Goal: Task Accomplishment & Management: Manage account settings

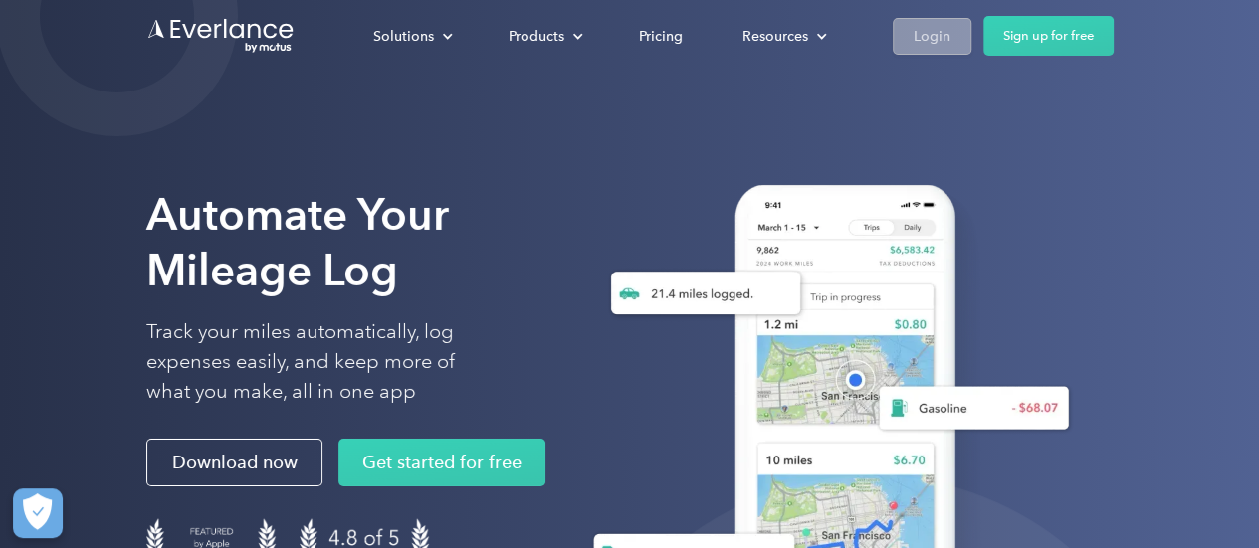
click at [942, 33] on div "Login" at bounding box center [931, 36] width 37 height 25
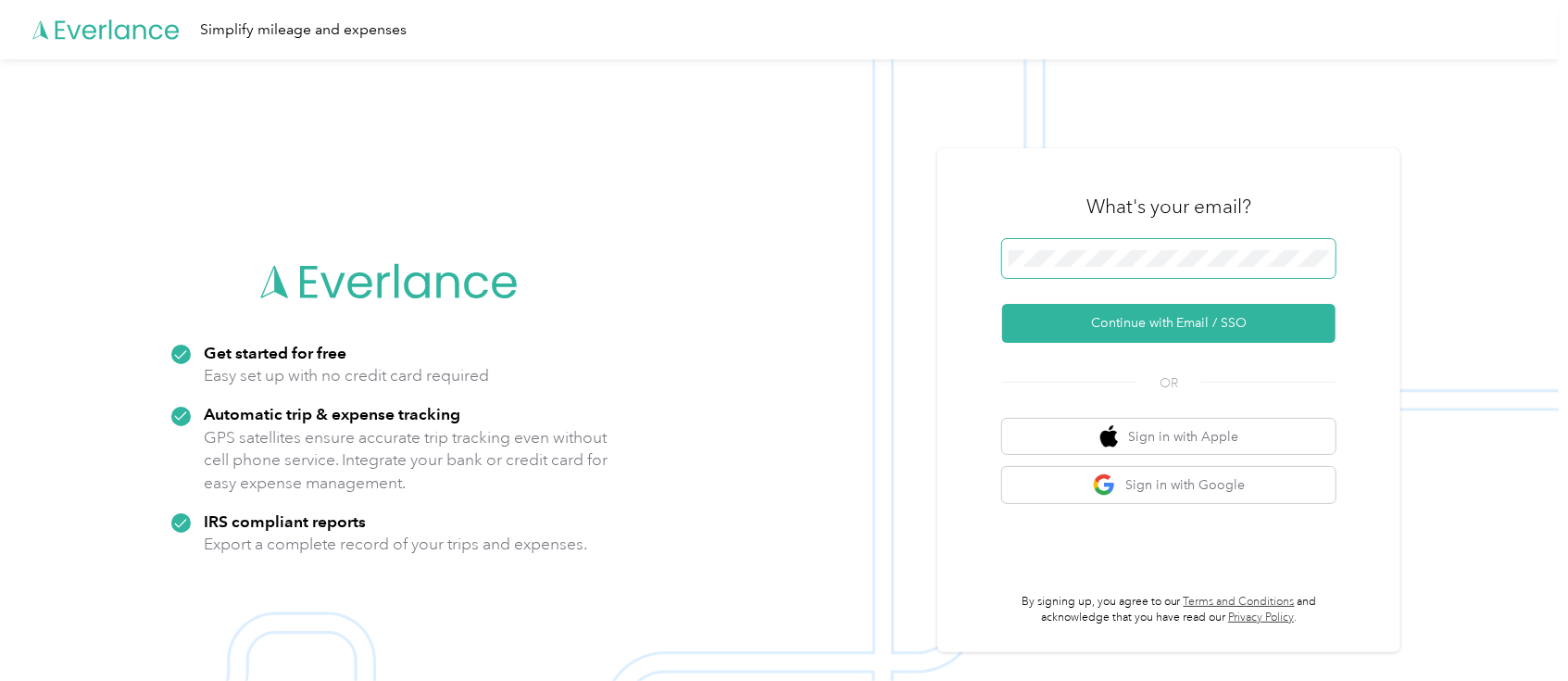
click at [1142, 247] on span at bounding box center [1169, 259] width 333 height 39
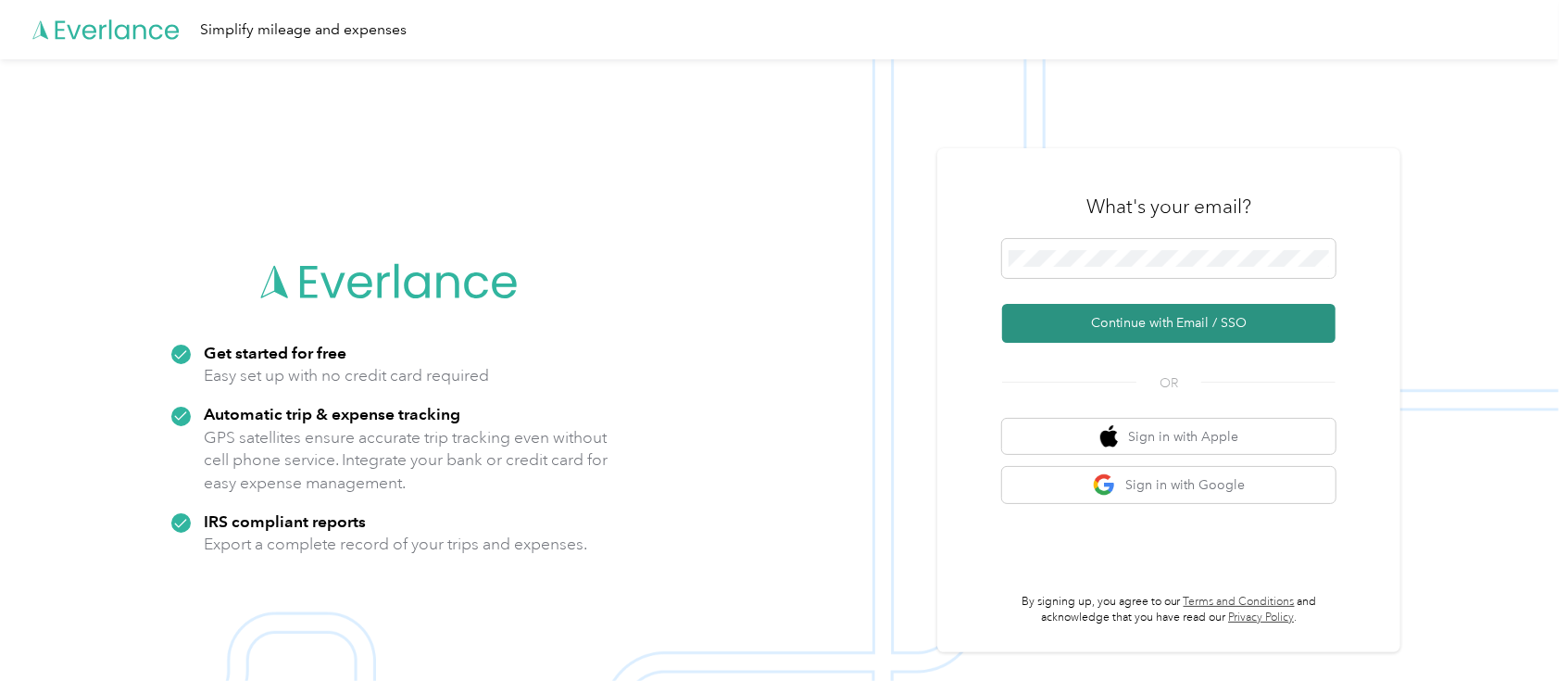
click at [1174, 323] on button "Continue with Email / SSO" at bounding box center [1169, 323] width 333 height 39
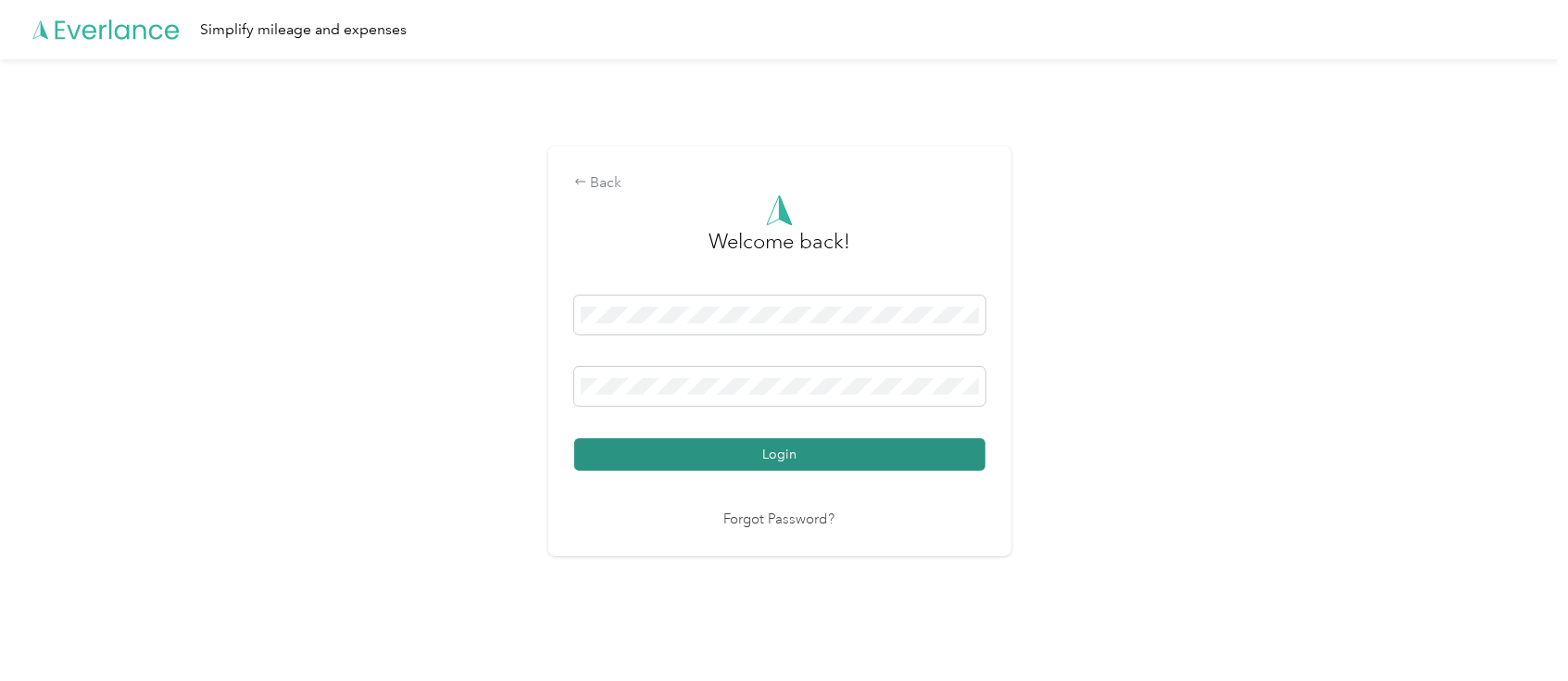
click at [791, 456] on button "Login" at bounding box center [780, 455] width 412 height 33
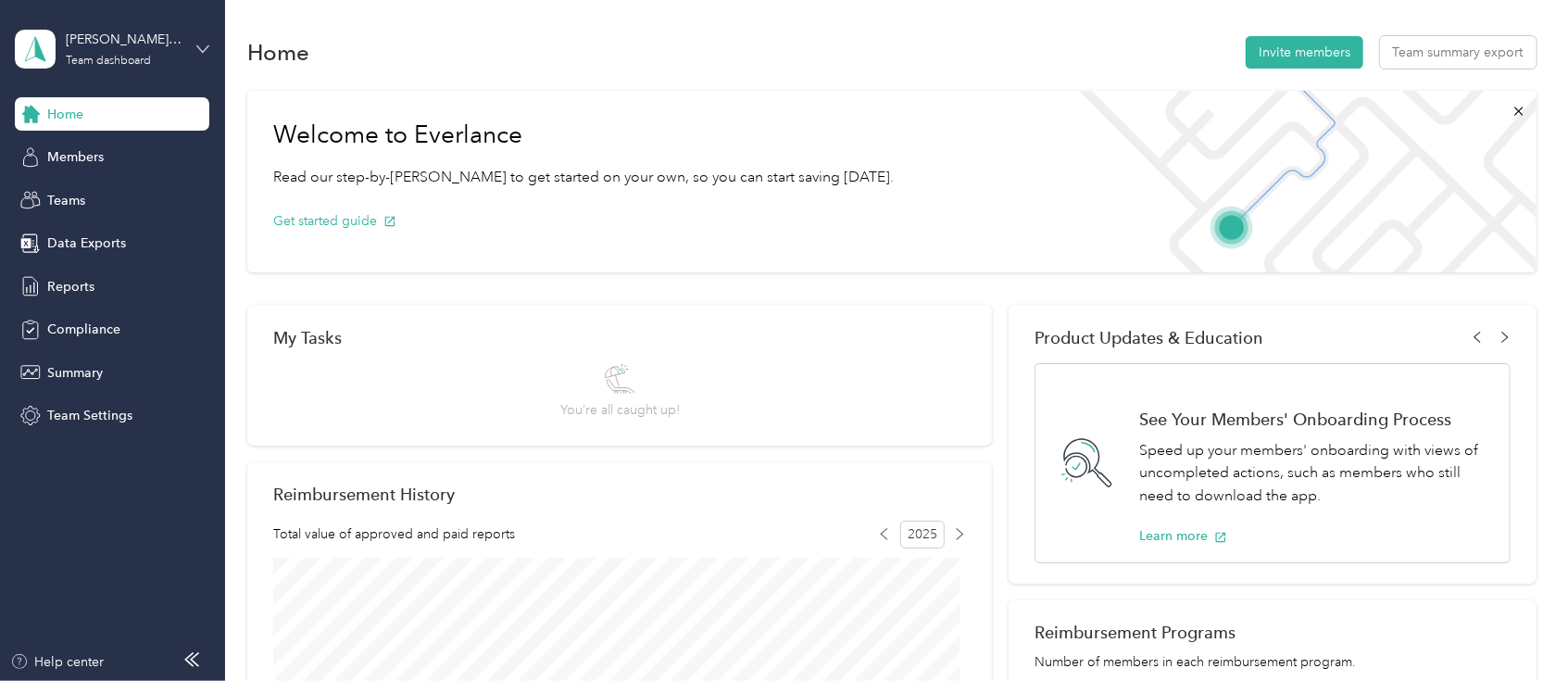
click at [196, 51] on icon at bounding box center [203, 49] width 13 height 13
click at [98, 192] on div "Personal dashboard" at bounding box center [89, 193] width 116 height 20
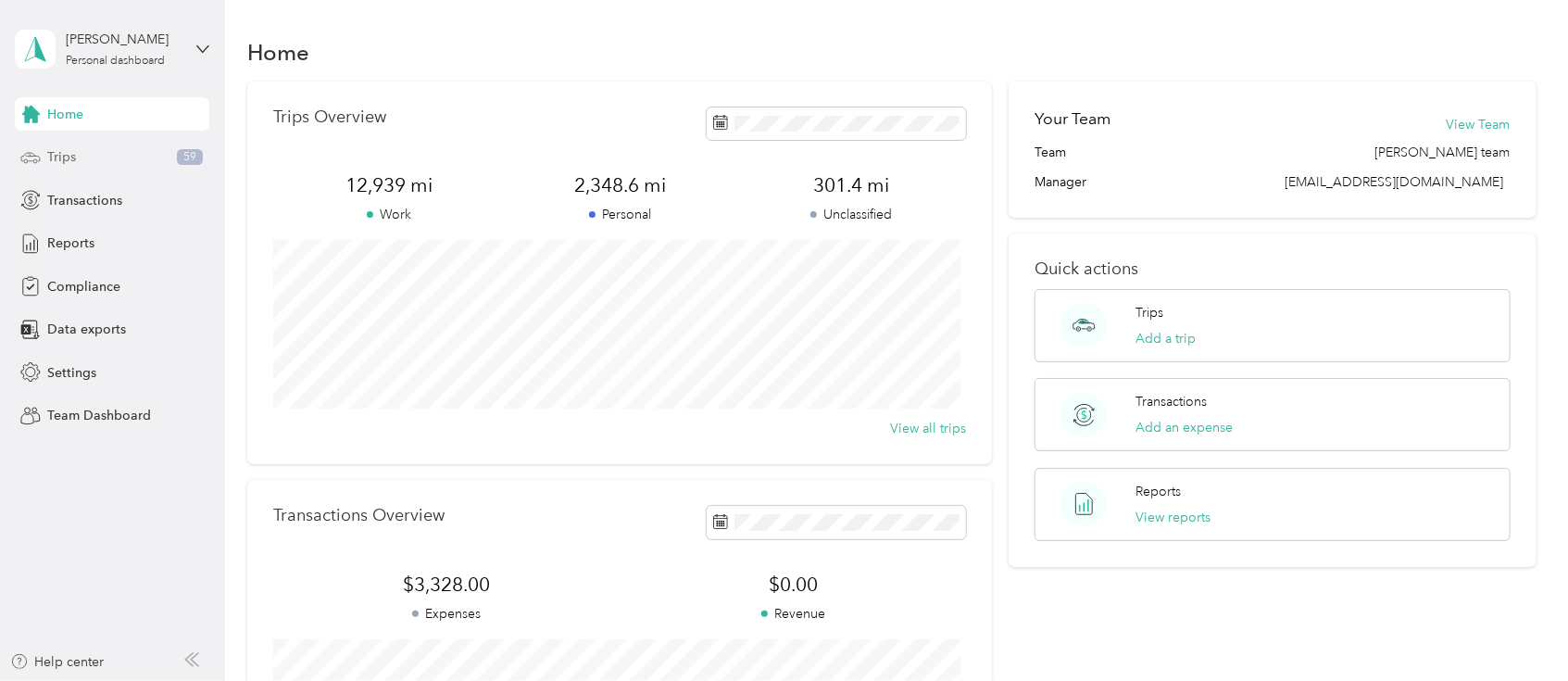
click at [70, 162] on span "Trips" at bounding box center [61, 157] width 29 height 20
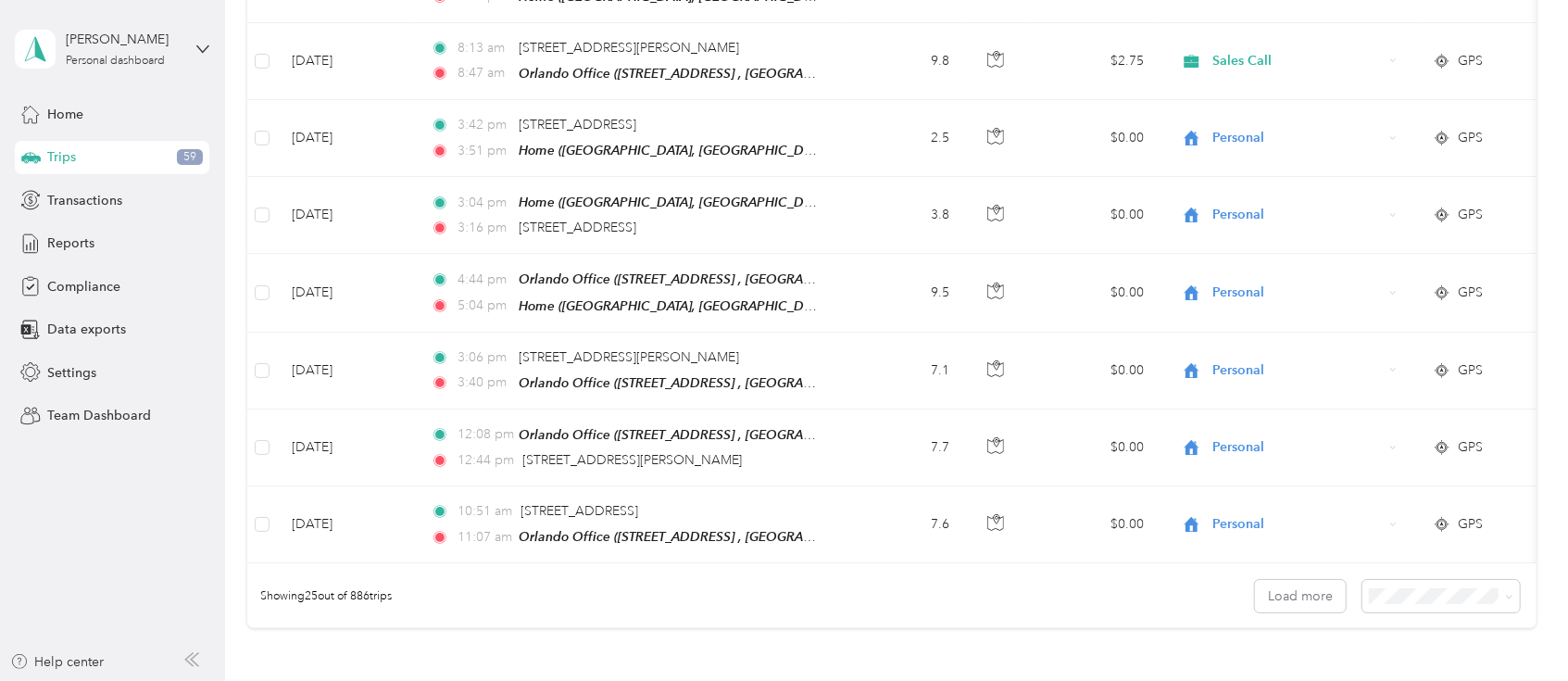
scroll to position [1689, 0]
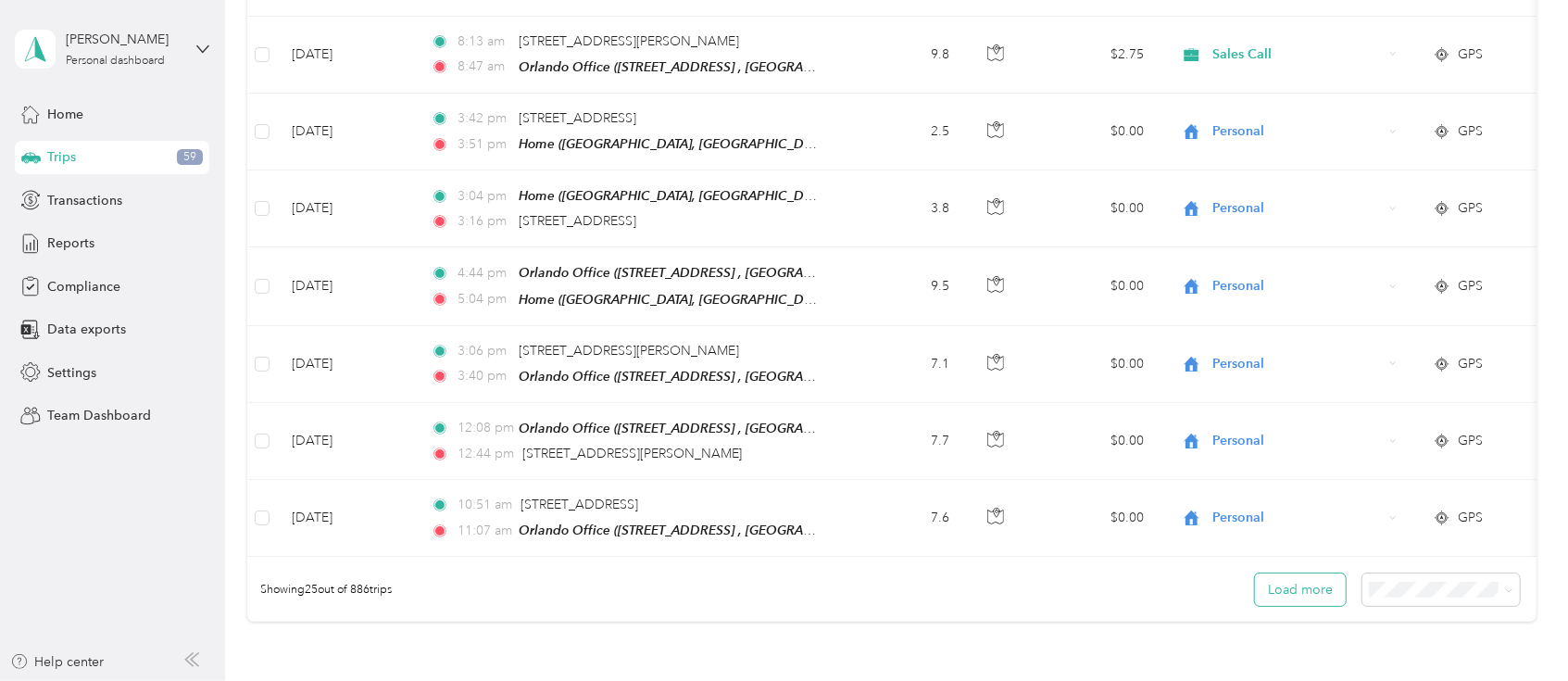
click at [1316, 574] on button "Load more" at bounding box center [1301, 590] width 91 height 33
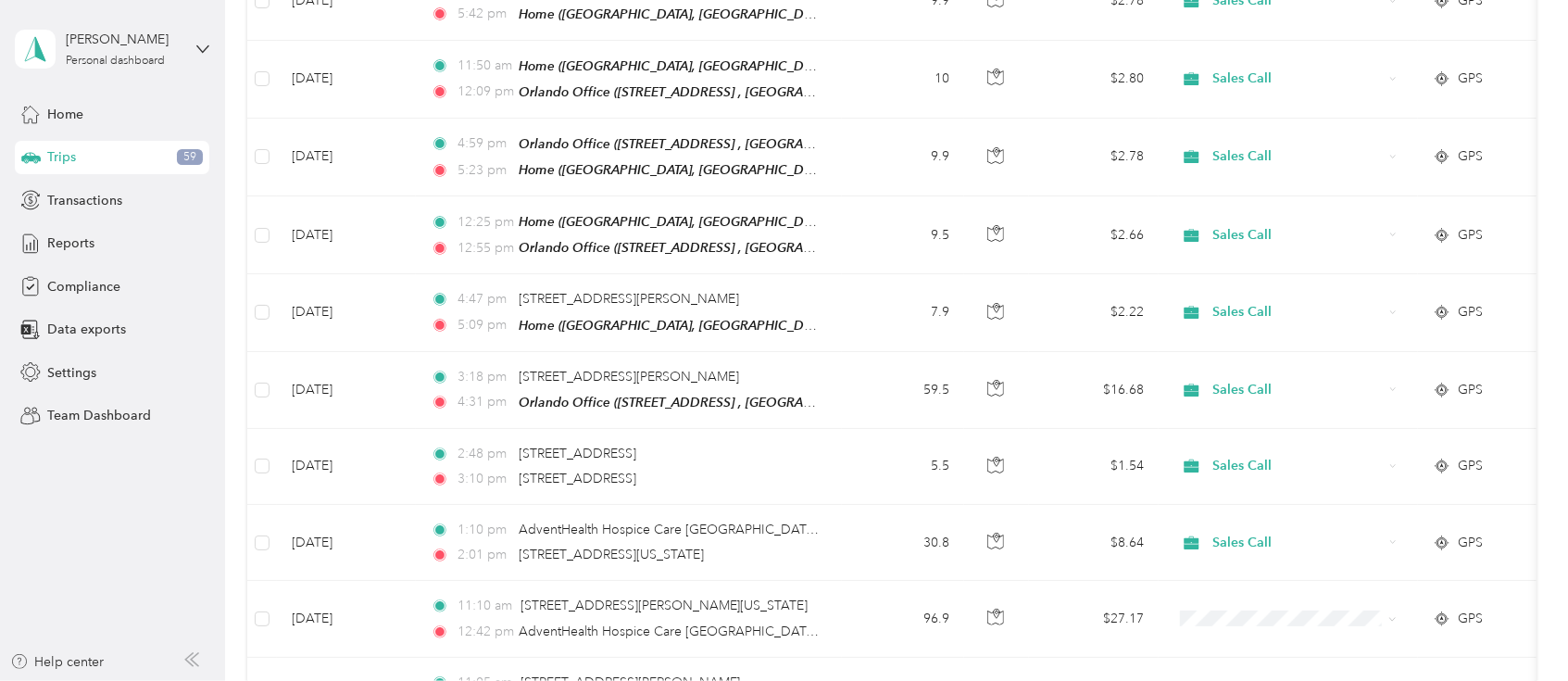
scroll to position [2483, 0]
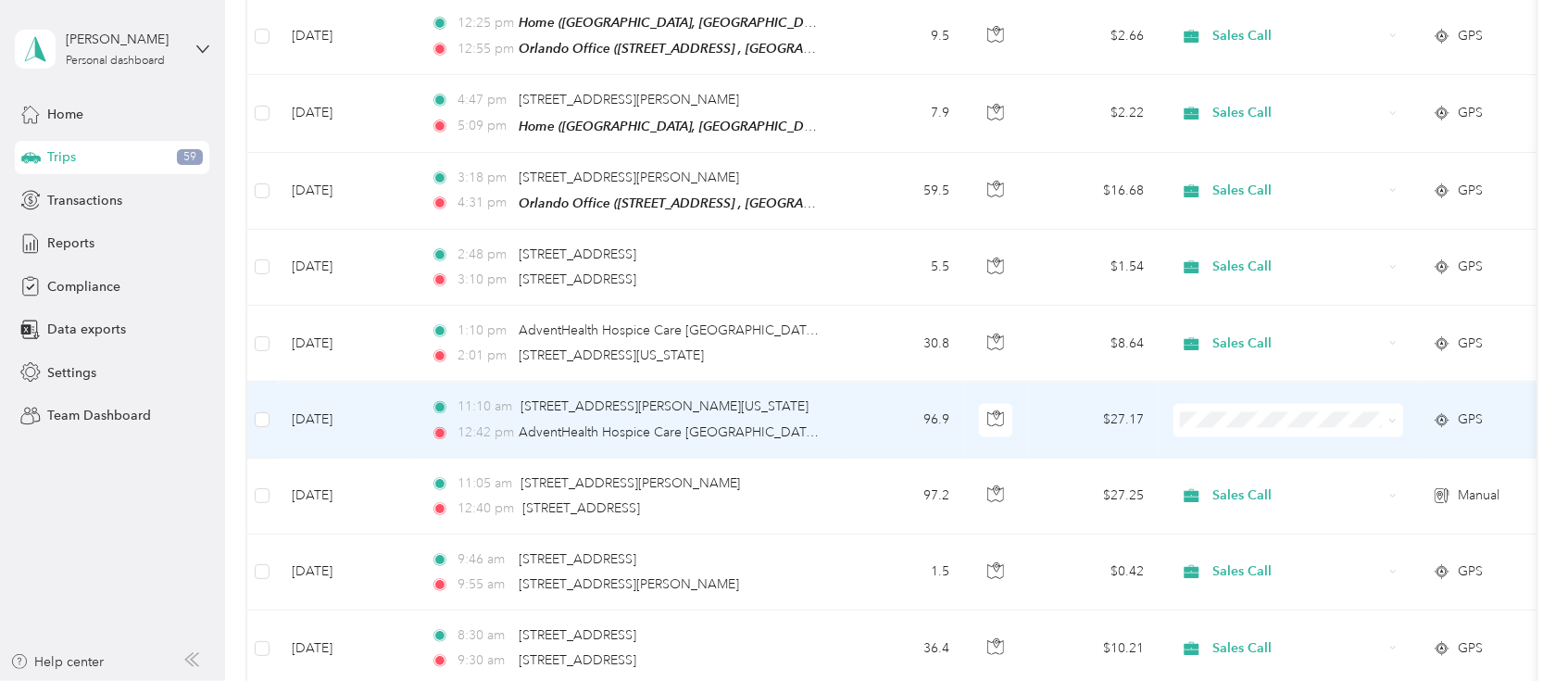
click at [1232, 402] on li "Sales Call" at bounding box center [1289, 412] width 230 height 33
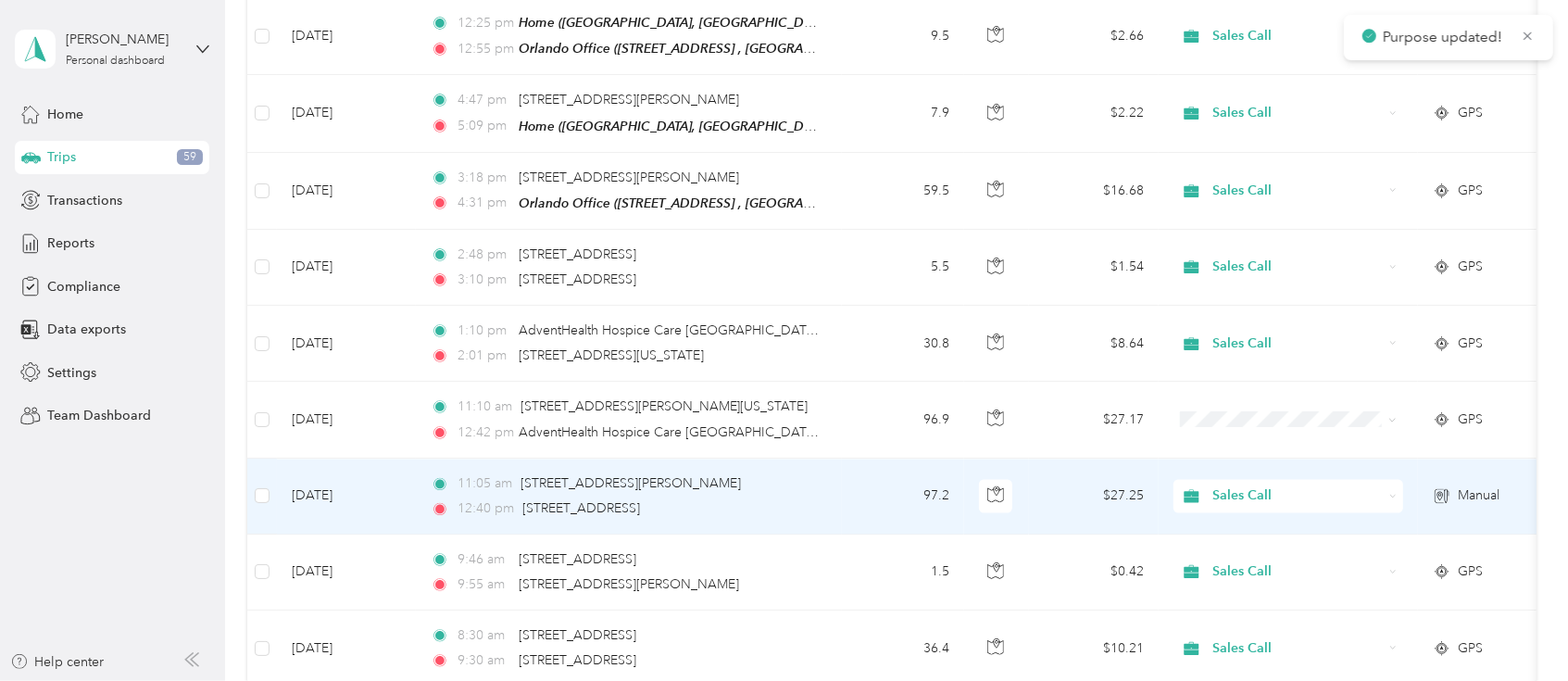
click at [868, 458] on td "97.2" at bounding box center [902, 497] width 122 height 76
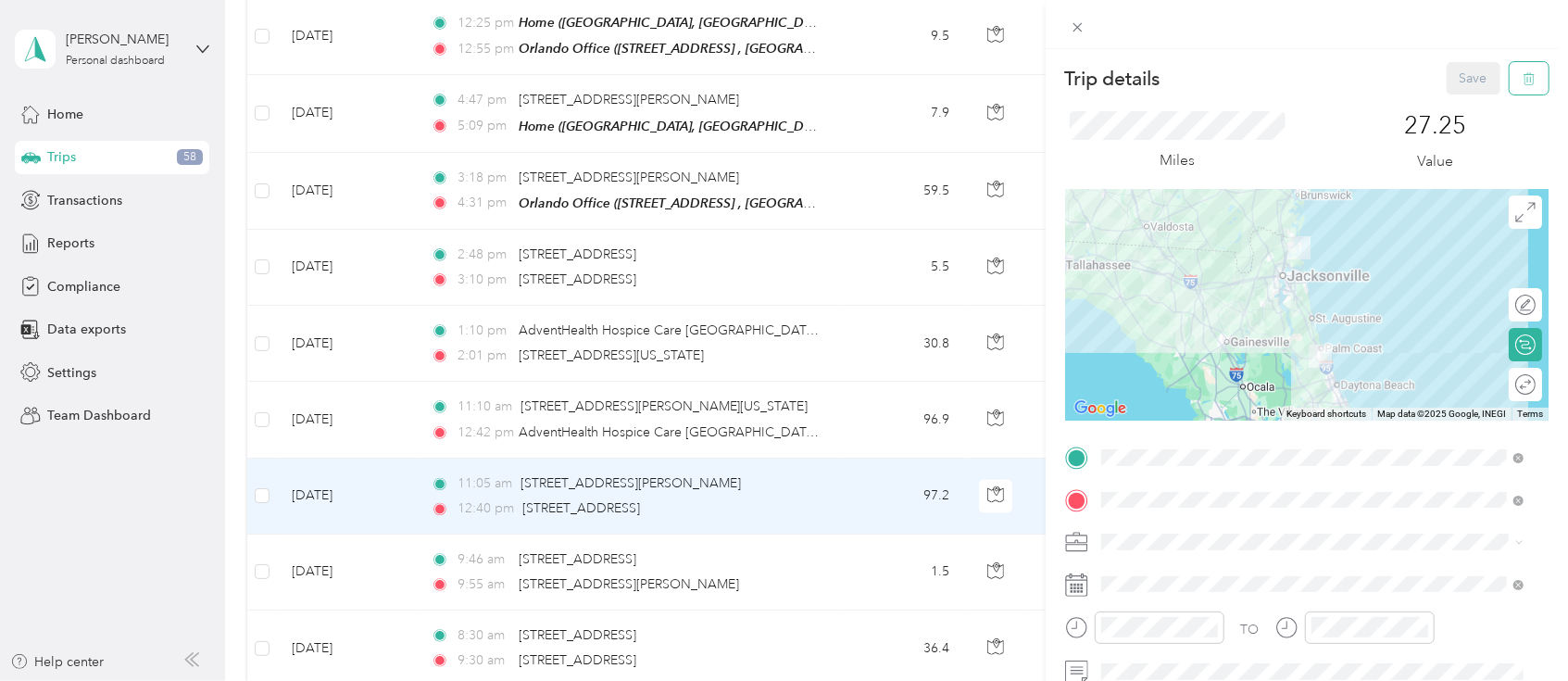
click at [1523, 73] on icon "button" at bounding box center [1530, 79] width 13 height 13
click at [1468, 96] on button "Yes" at bounding box center [1456, 102] width 36 height 30
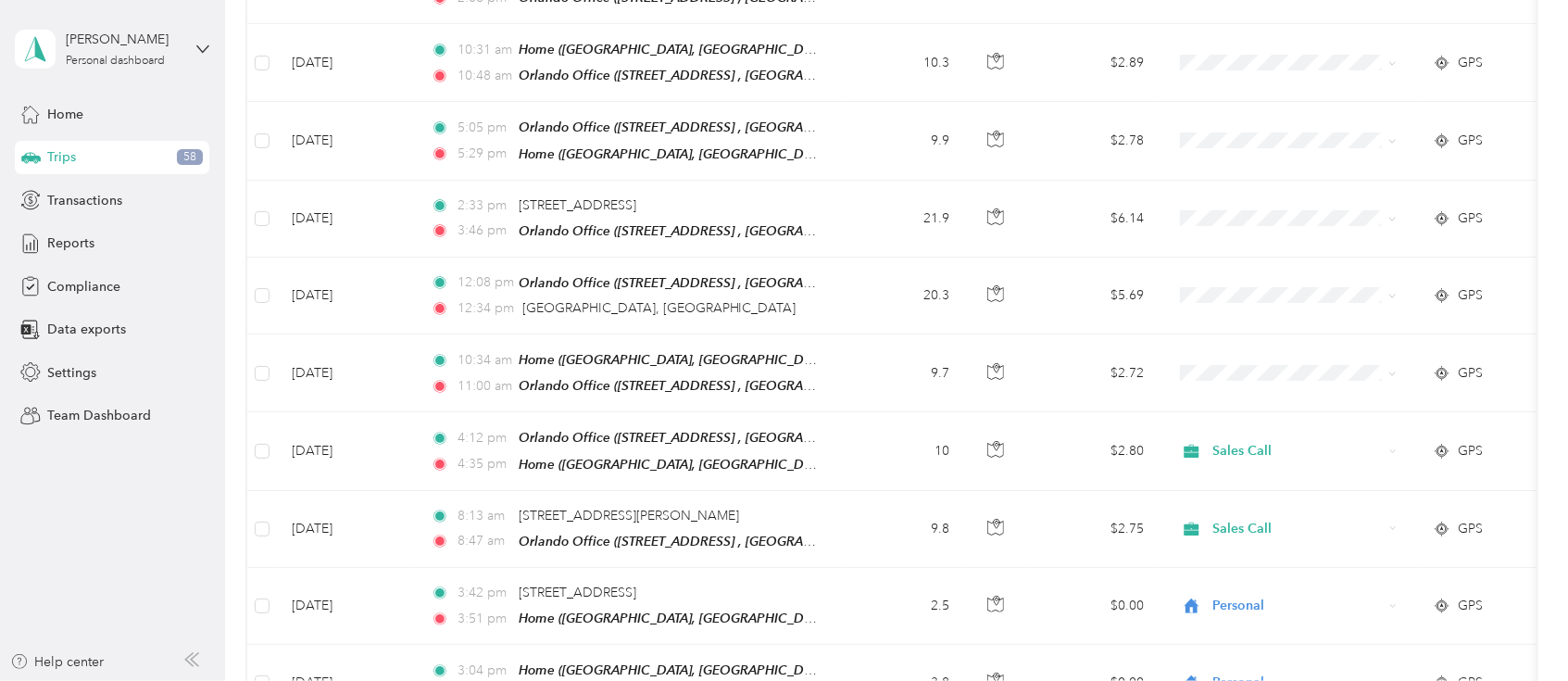
scroll to position [1231, 0]
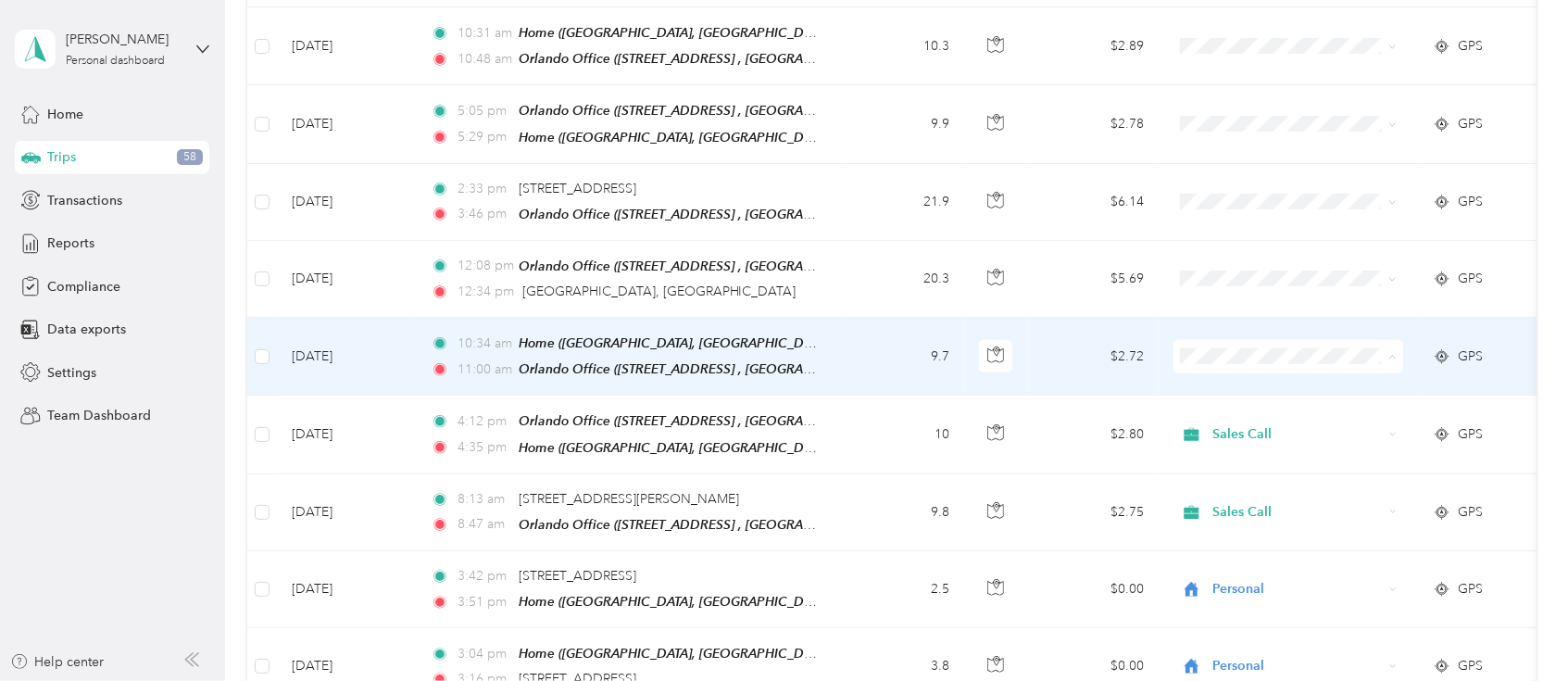
click at [1260, 373] on li "Sales Call" at bounding box center [1289, 371] width 230 height 33
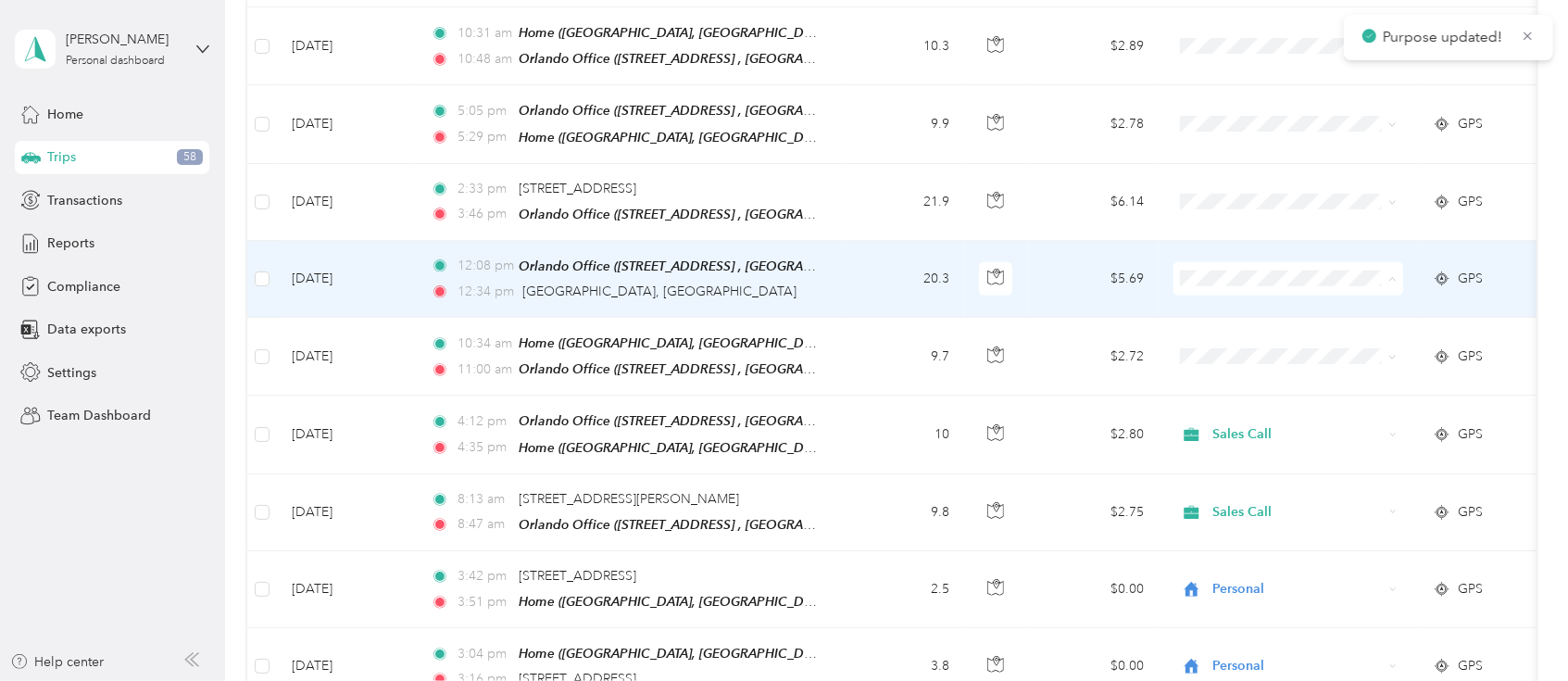
click at [1237, 289] on span "Sales Call" at bounding box center [1305, 293] width 171 height 20
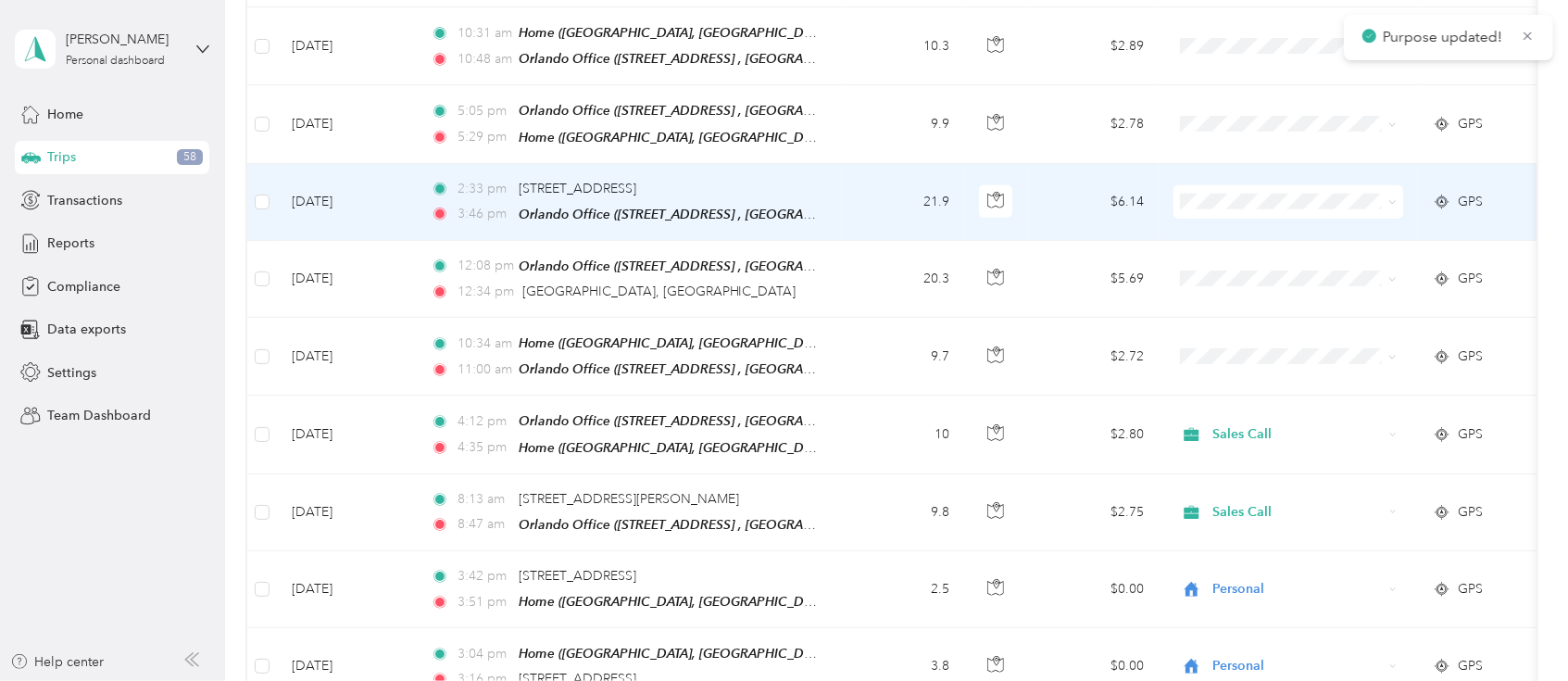
click at [1237, 226] on ol "Sales Call Personal" at bounding box center [1289, 235] width 230 height 65
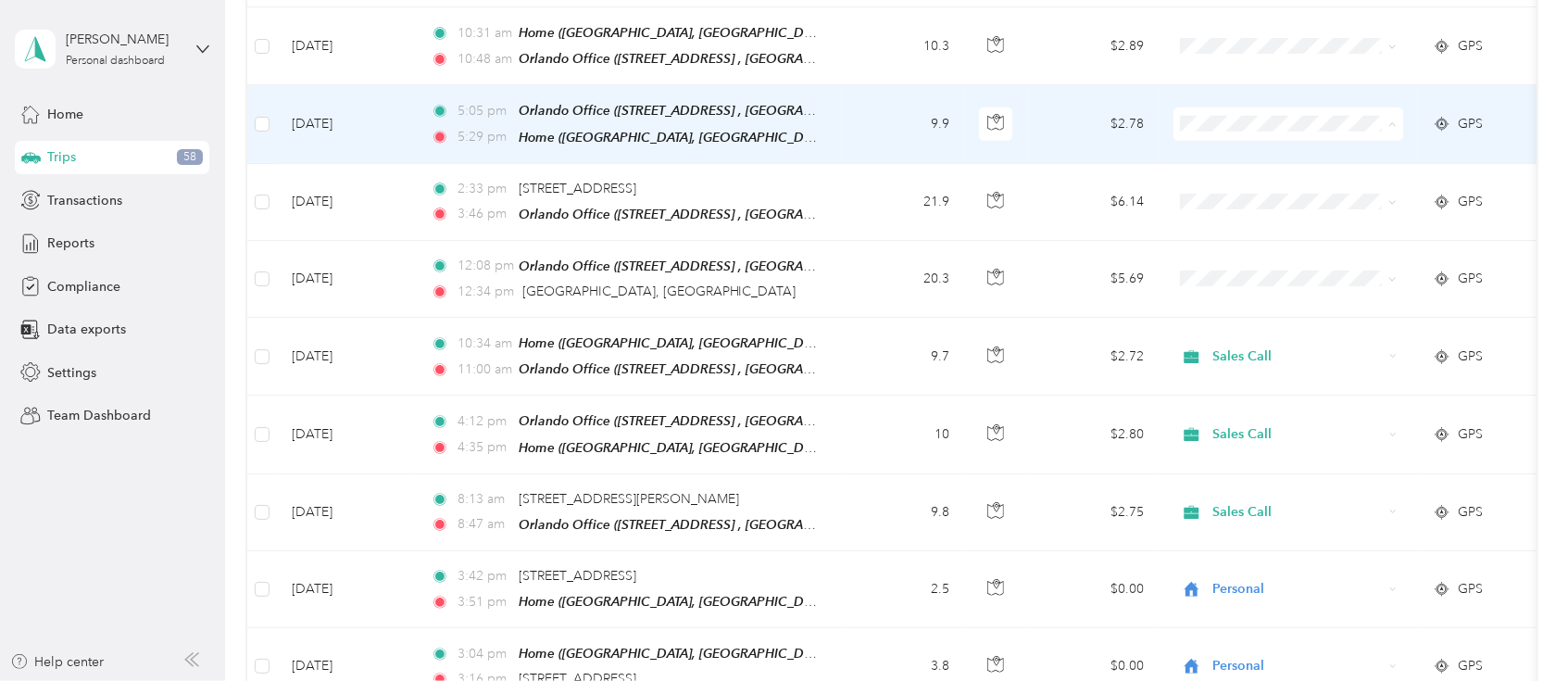
click at [1233, 155] on ol "Sales Call Personal" at bounding box center [1289, 158] width 230 height 65
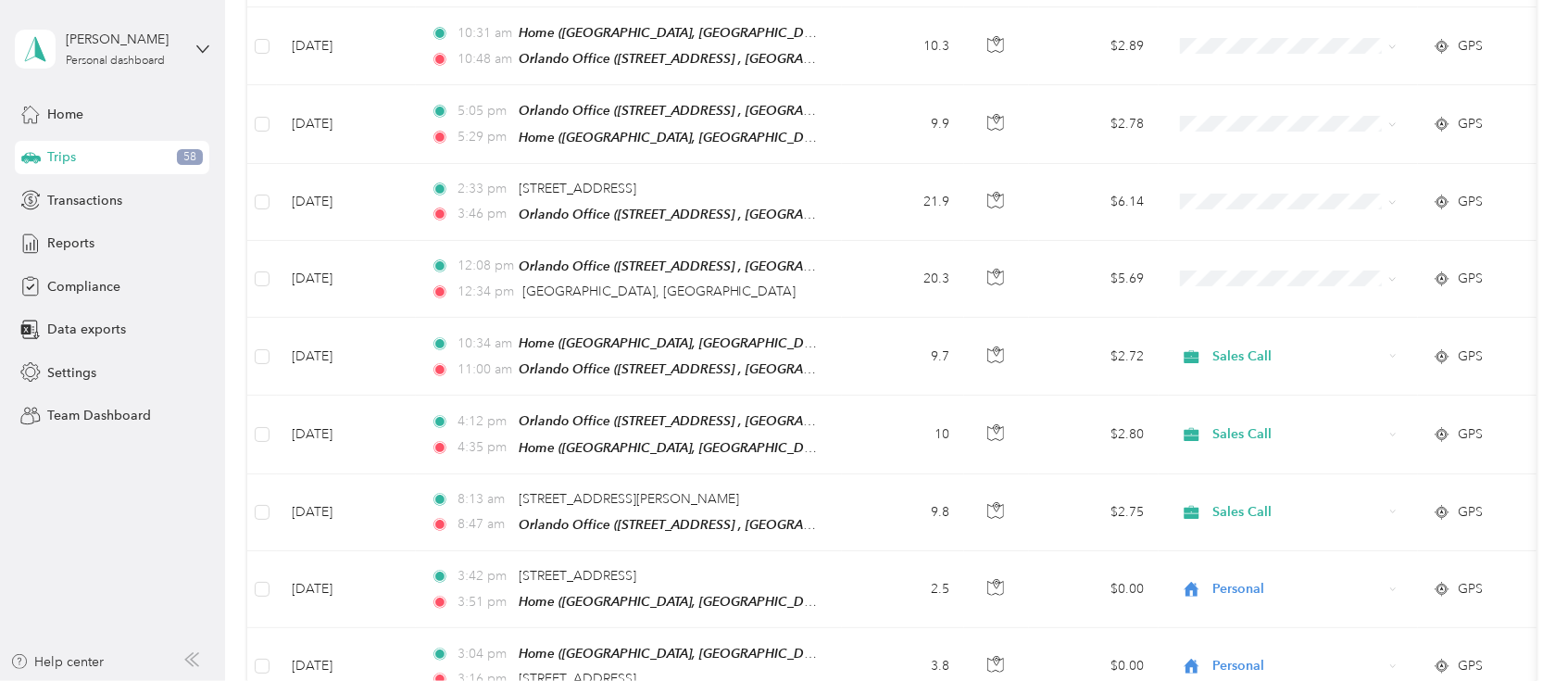
scroll to position [1214, 0]
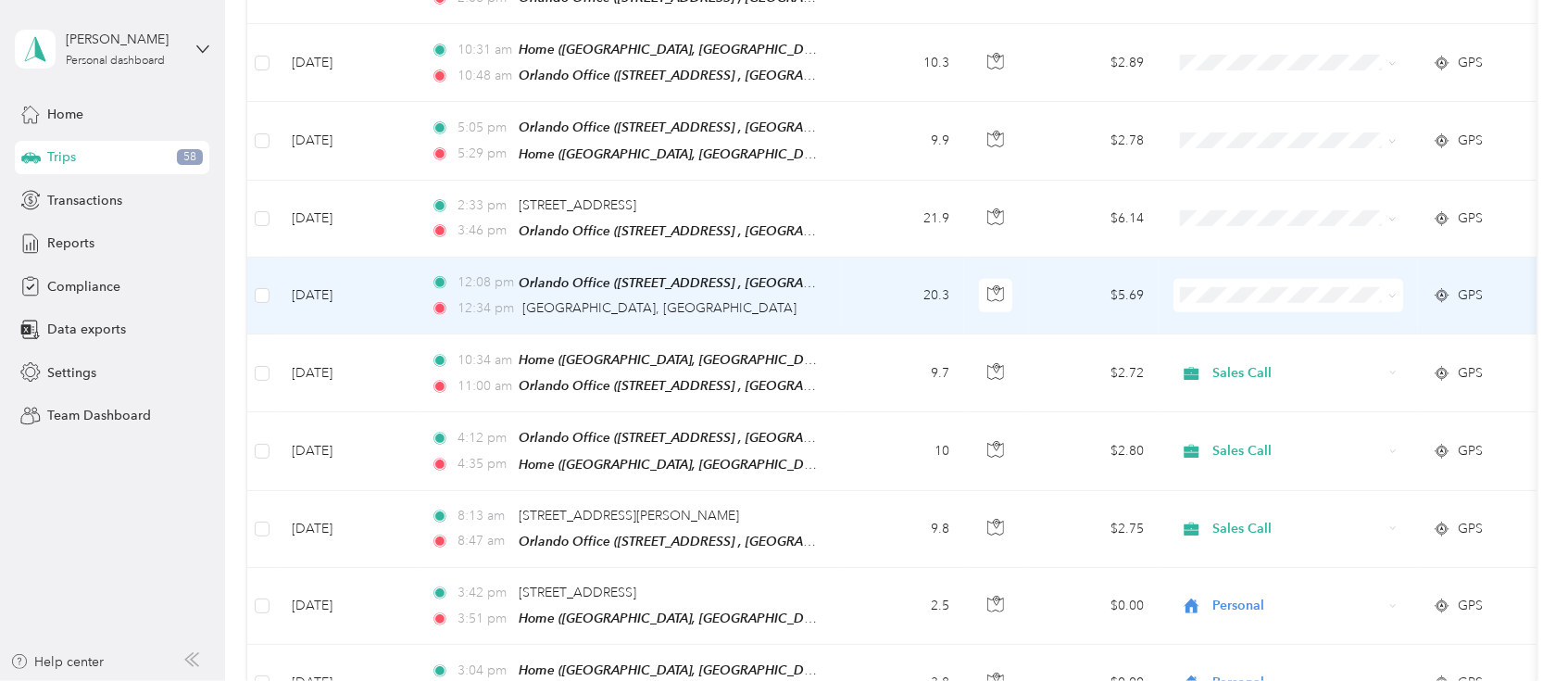
click at [1232, 286] on span at bounding box center [1289, 295] width 230 height 34
click at [1243, 314] on li "Sales Call" at bounding box center [1289, 307] width 230 height 33
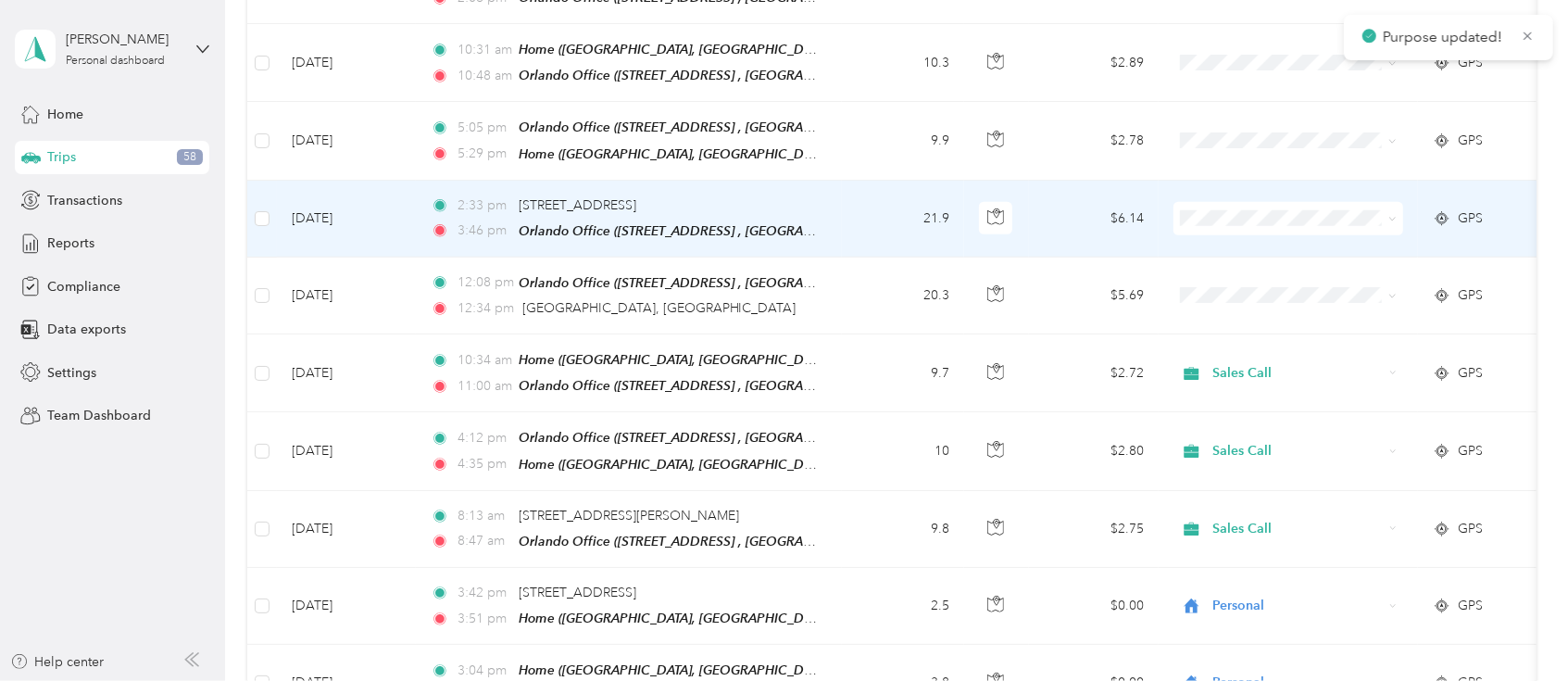
click at [1241, 230] on span "Sales Call" at bounding box center [1305, 227] width 171 height 20
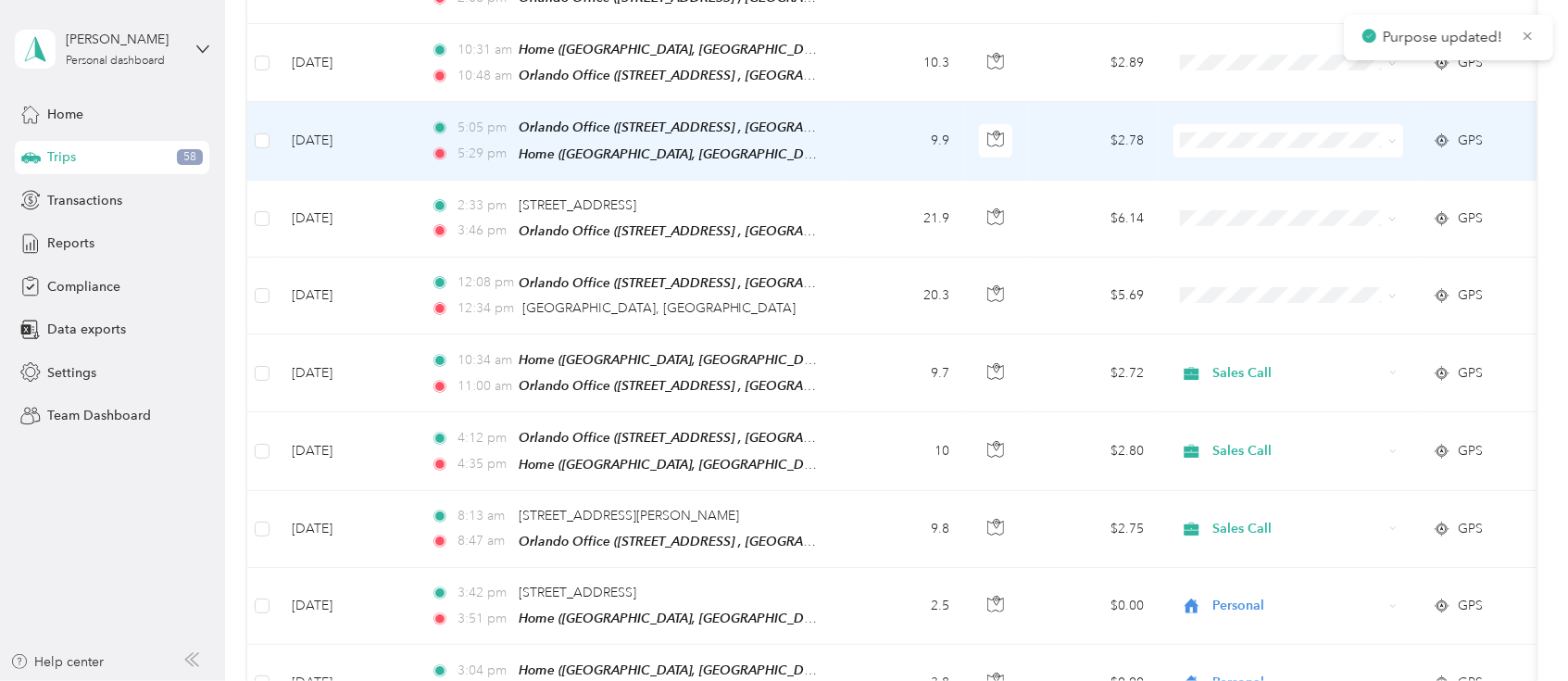
click at [1234, 160] on li "Sales Call" at bounding box center [1289, 159] width 230 height 33
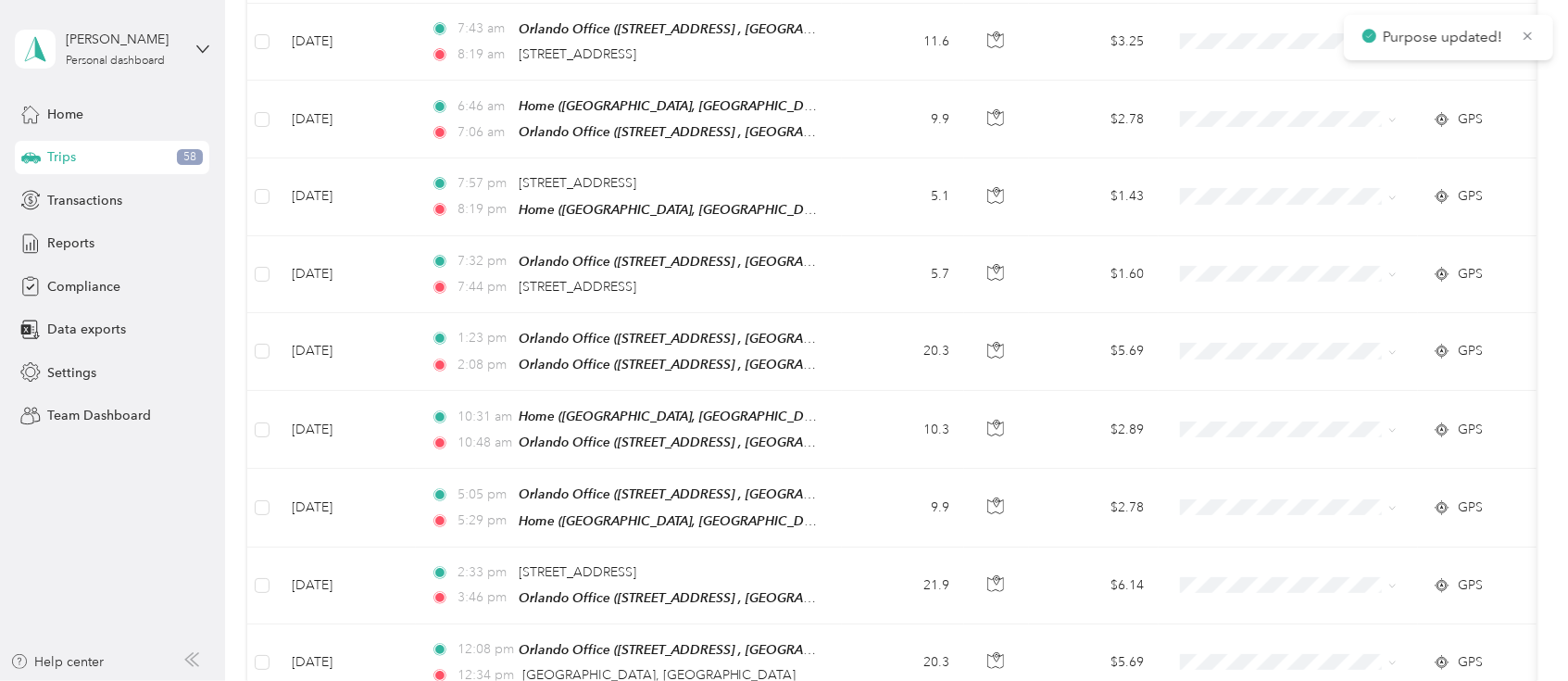
scroll to position [830, 0]
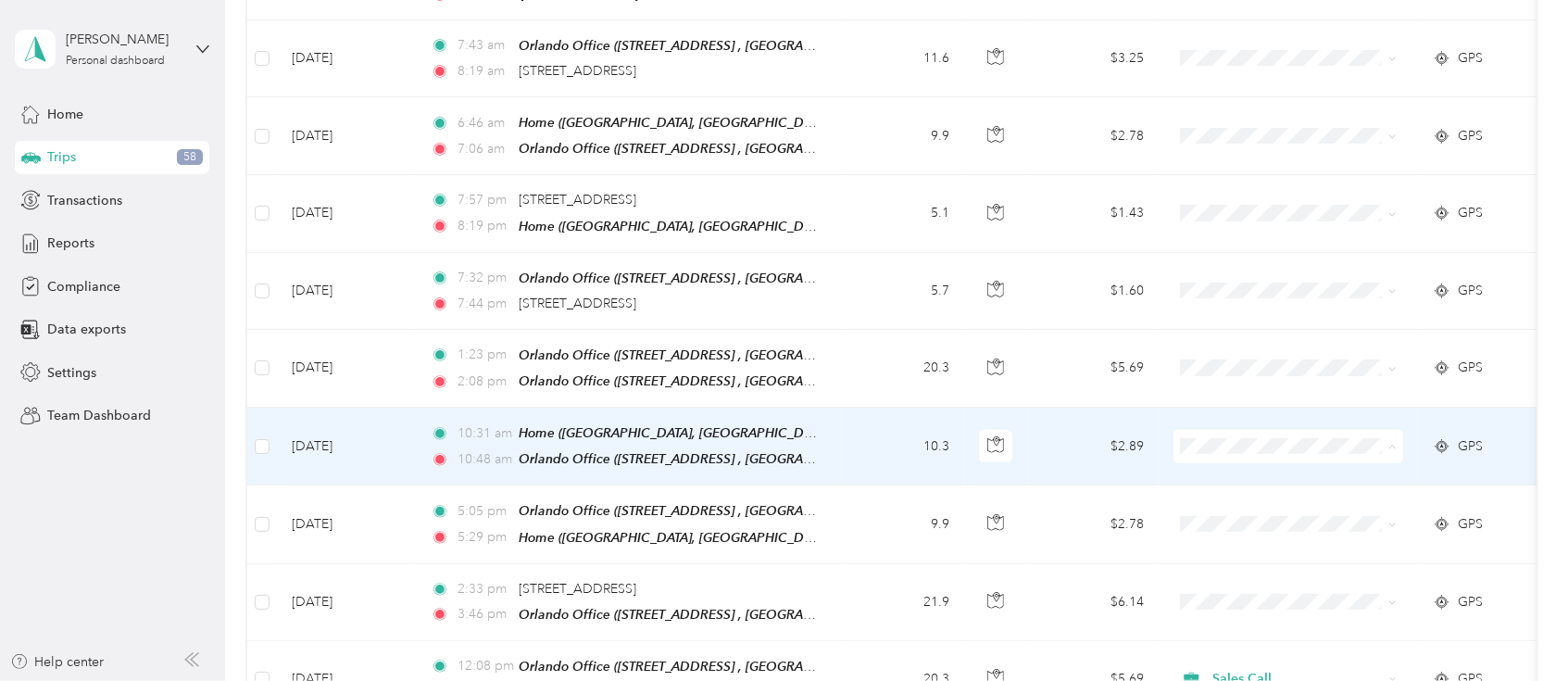
click at [1244, 458] on span "Sales Call" at bounding box center [1305, 467] width 171 height 20
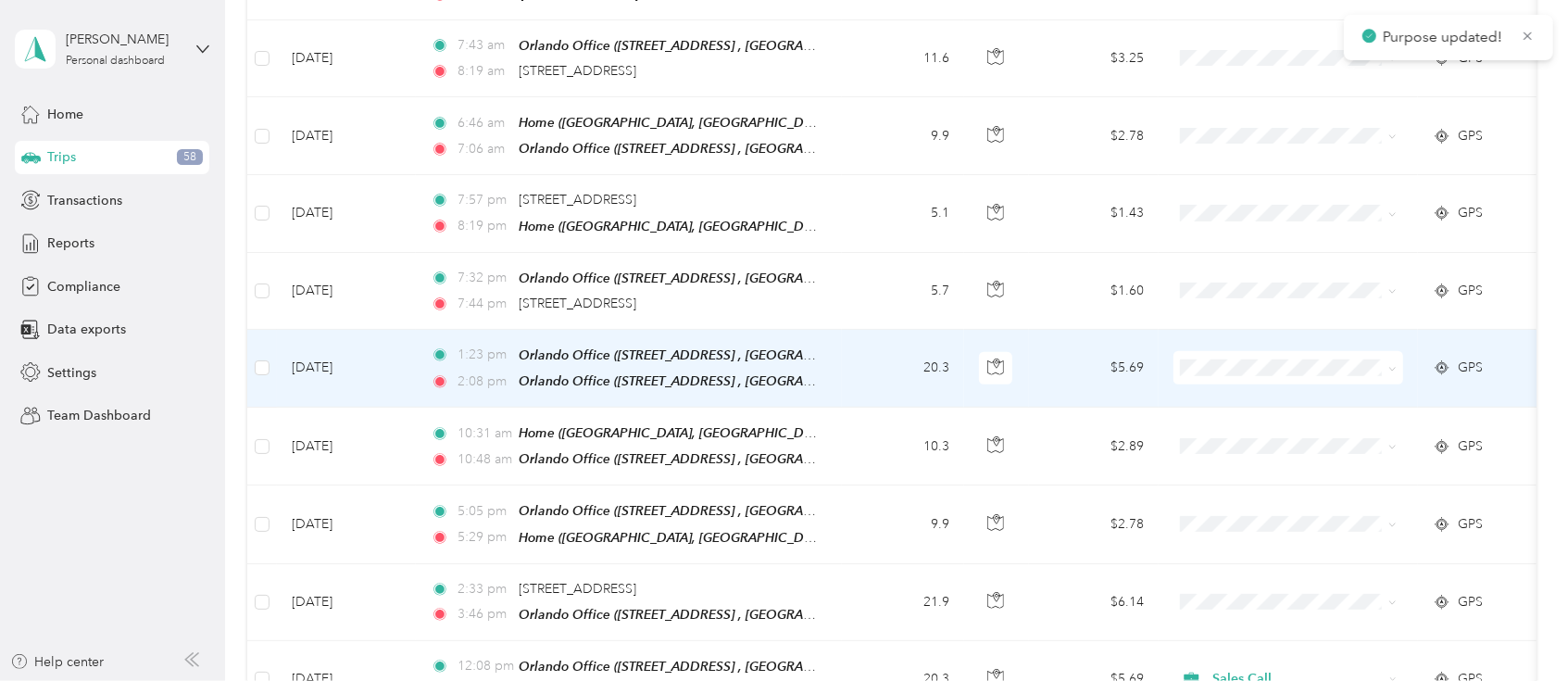
click at [1241, 386] on span "Sales Call" at bounding box center [1305, 391] width 171 height 20
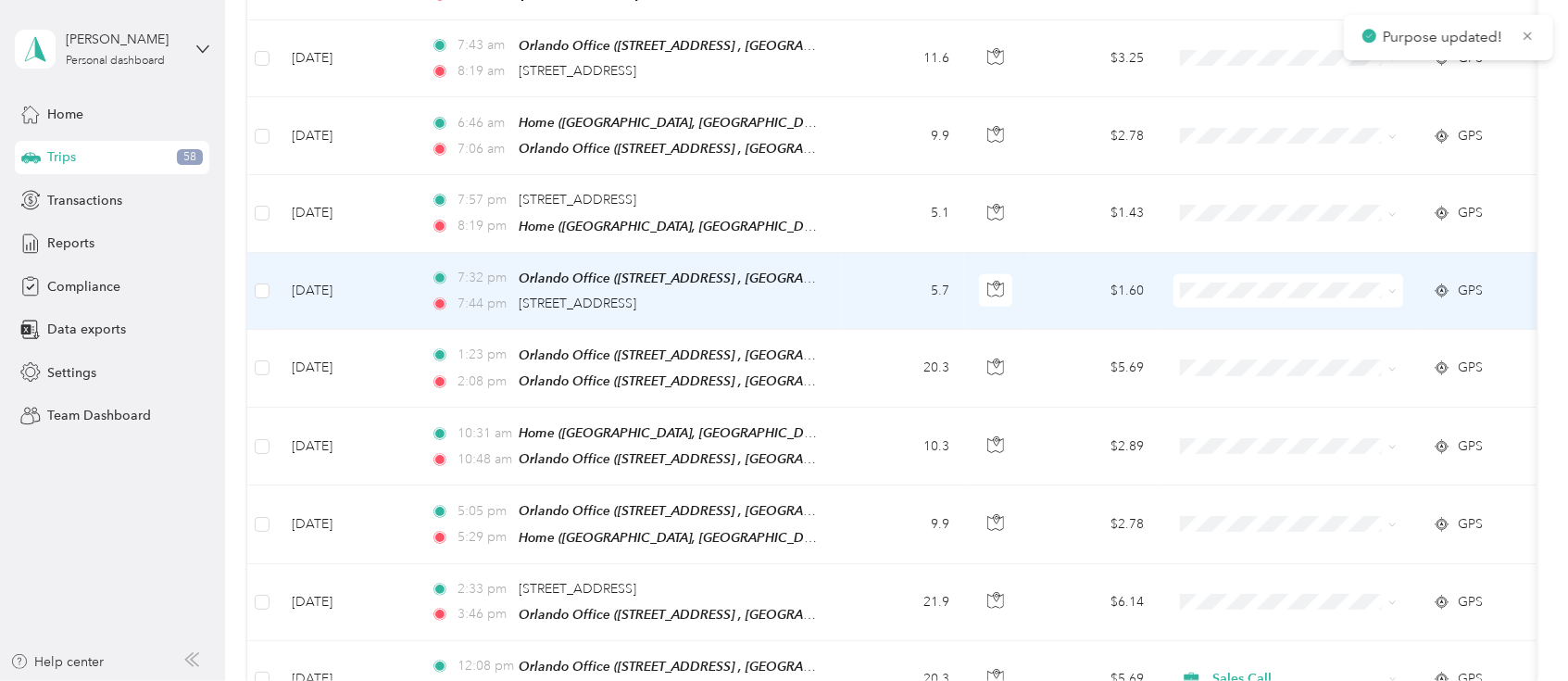
click at [1233, 306] on span "Sales Call" at bounding box center [1305, 306] width 171 height 20
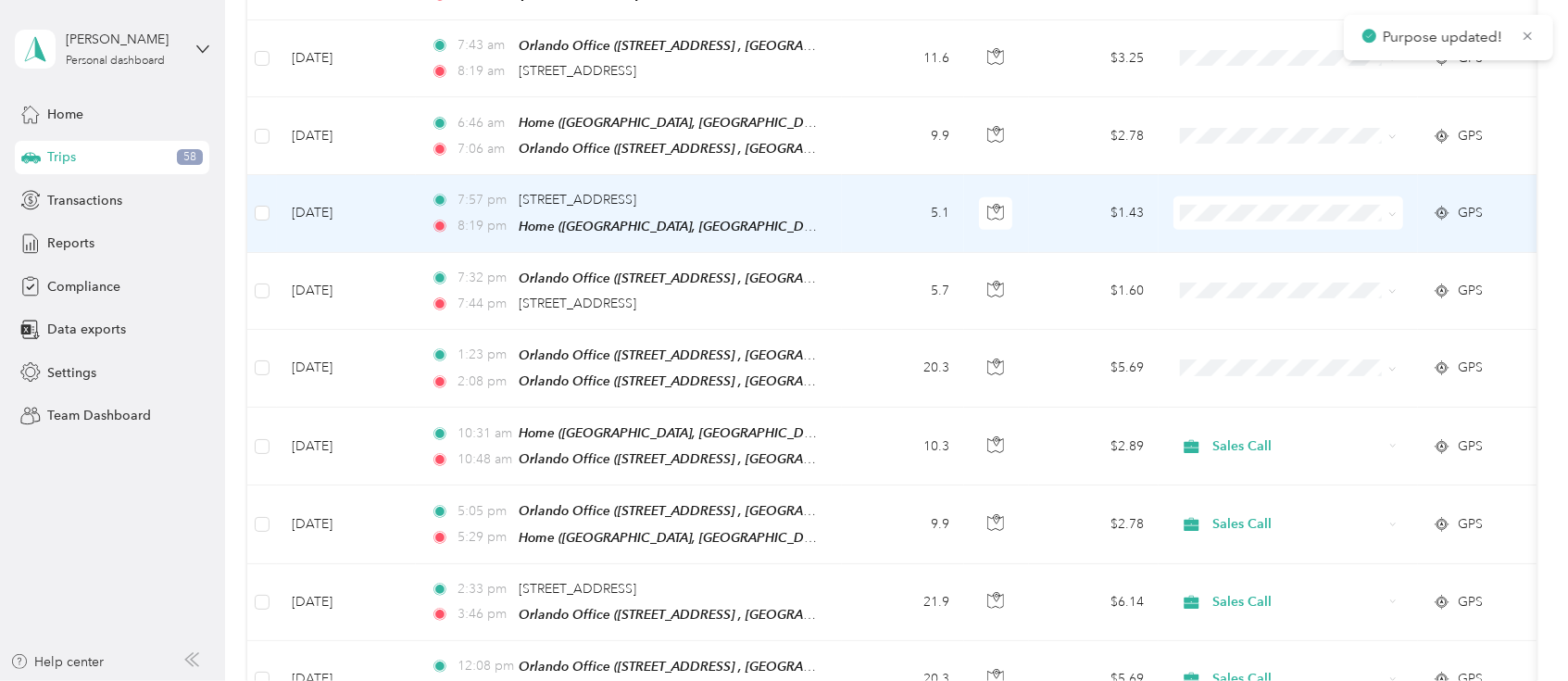
click at [1225, 215] on span at bounding box center [1289, 213] width 230 height 34
click at [1237, 232] on span "Sales Call" at bounding box center [1305, 230] width 171 height 20
click at [1231, 206] on span "Sales Call" at bounding box center [1298, 213] width 169 height 20
click at [1237, 274] on li "Personal" at bounding box center [1289, 270] width 230 height 33
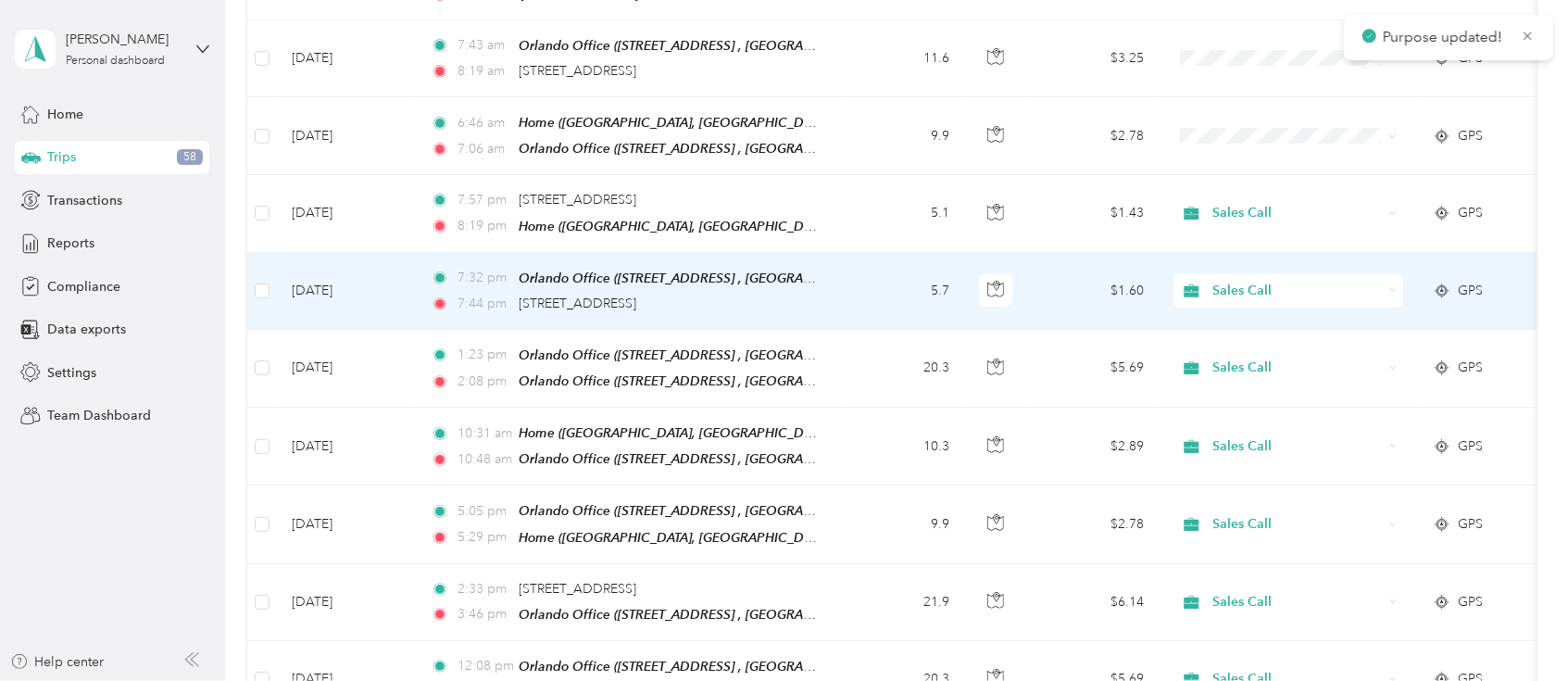
click at [1237, 280] on span "Sales Call" at bounding box center [1298, 291] width 169 height 20
click at [1237, 342] on span "Personal" at bounding box center [1305, 344] width 171 height 20
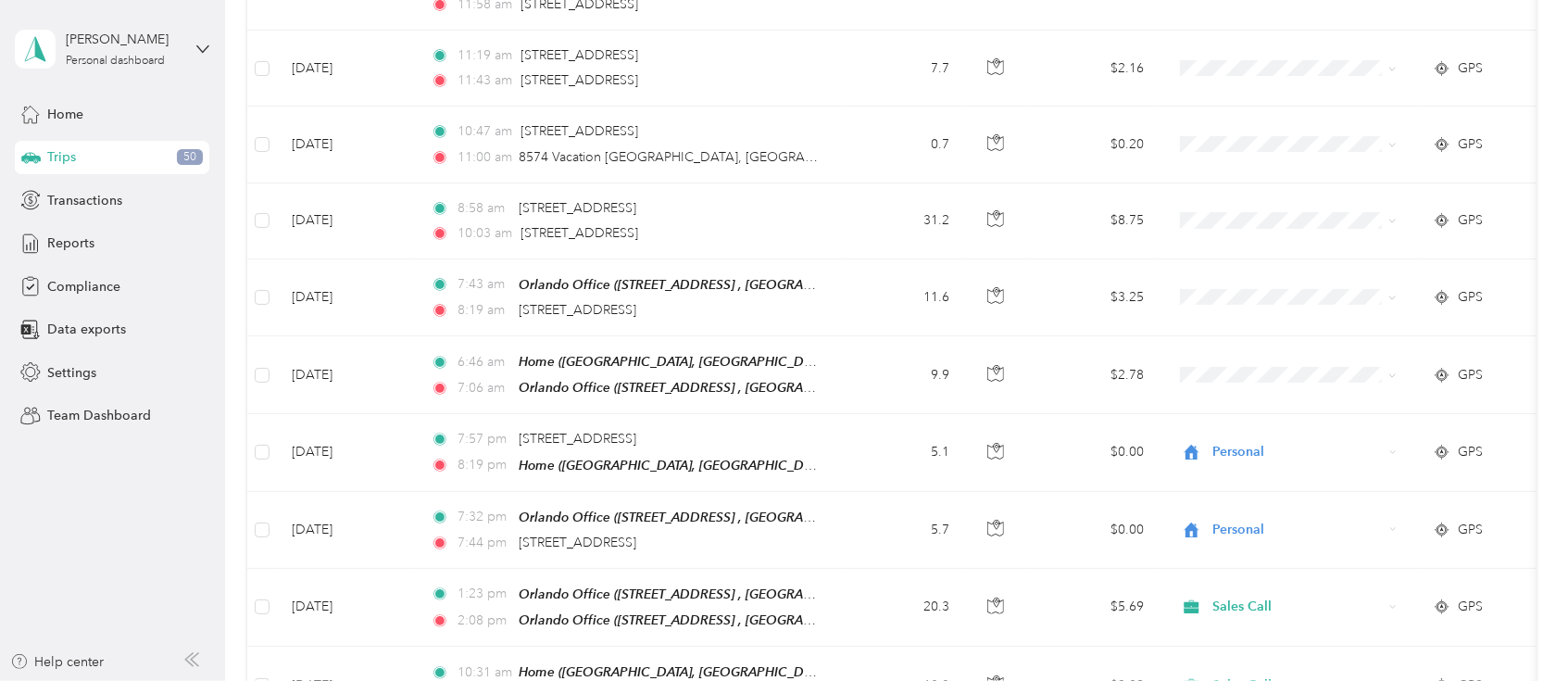
scroll to position [586, 0]
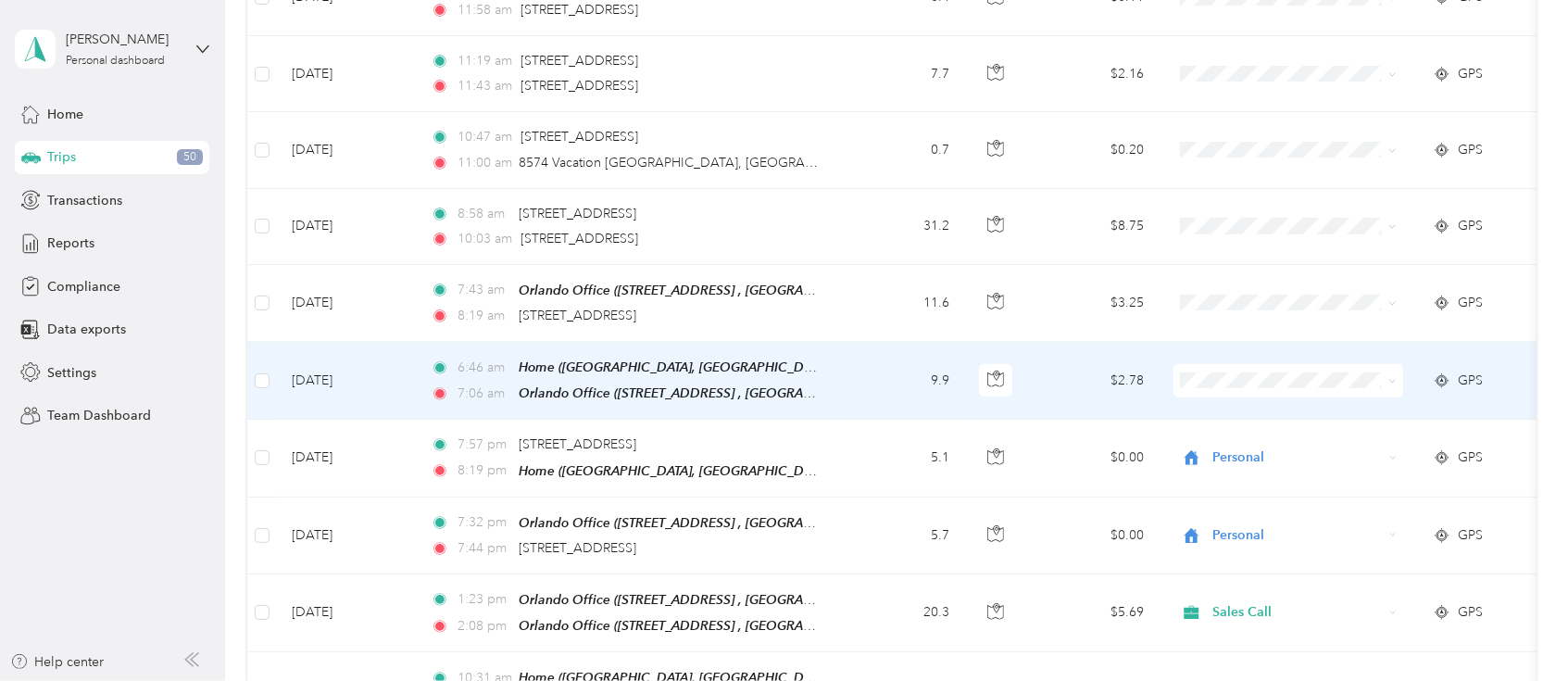
click at [1246, 403] on span "Sales Call" at bounding box center [1305, 405] width 171 height 20
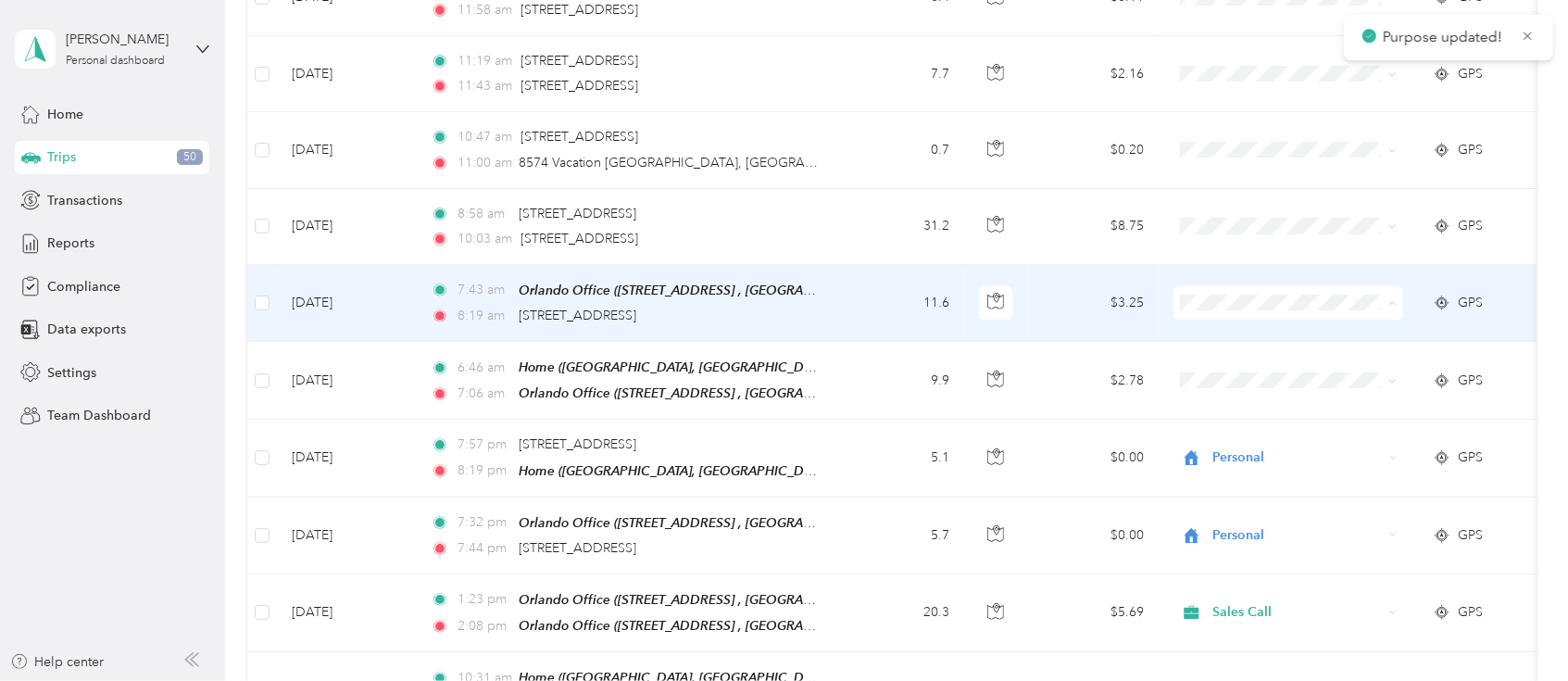
click at [1241, 330] on span "Sales Call" at bounding box center [1305, 331] width 171 height 20
click at [1233, 271] on td at bounding box center [1289, 304] width 260 height 77
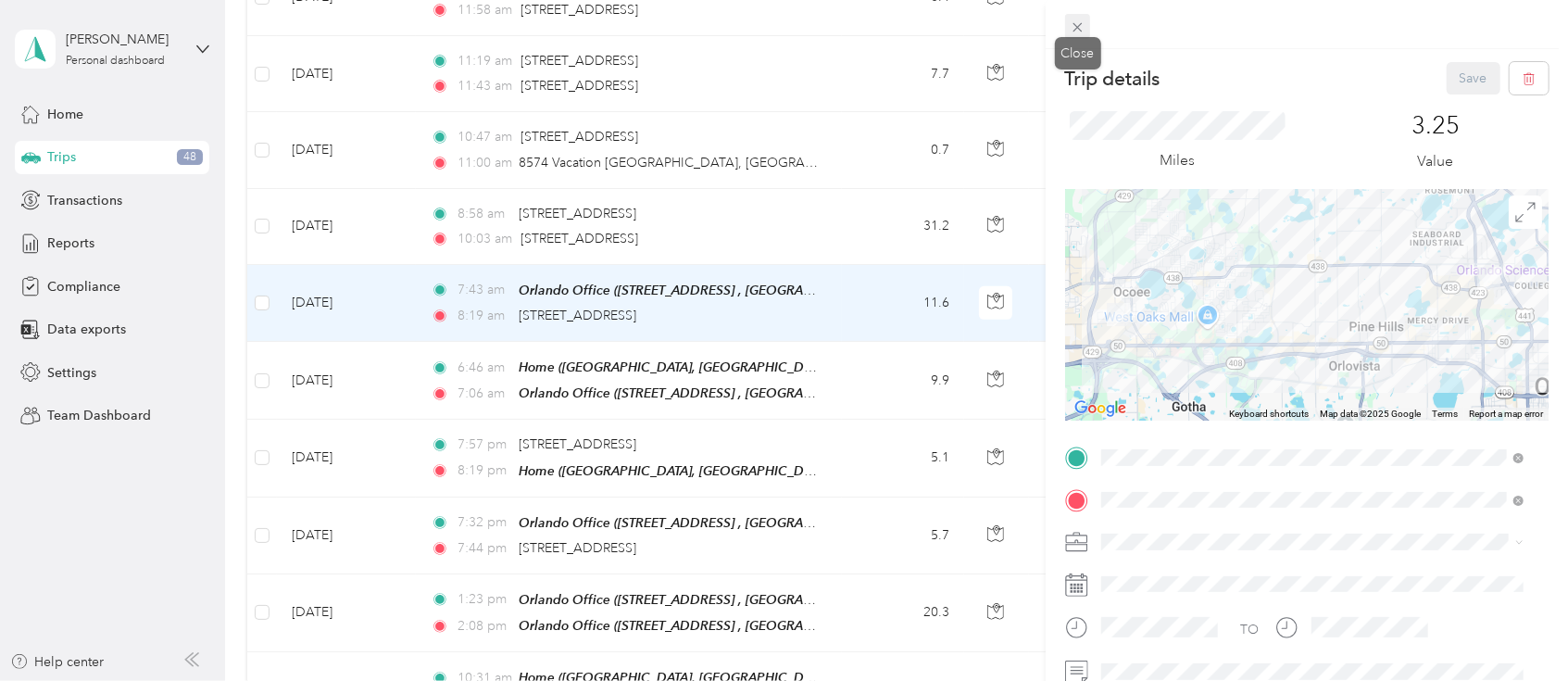
click at [1081, 20] on icon at bounding box center [1077, 27] width 16 height 16
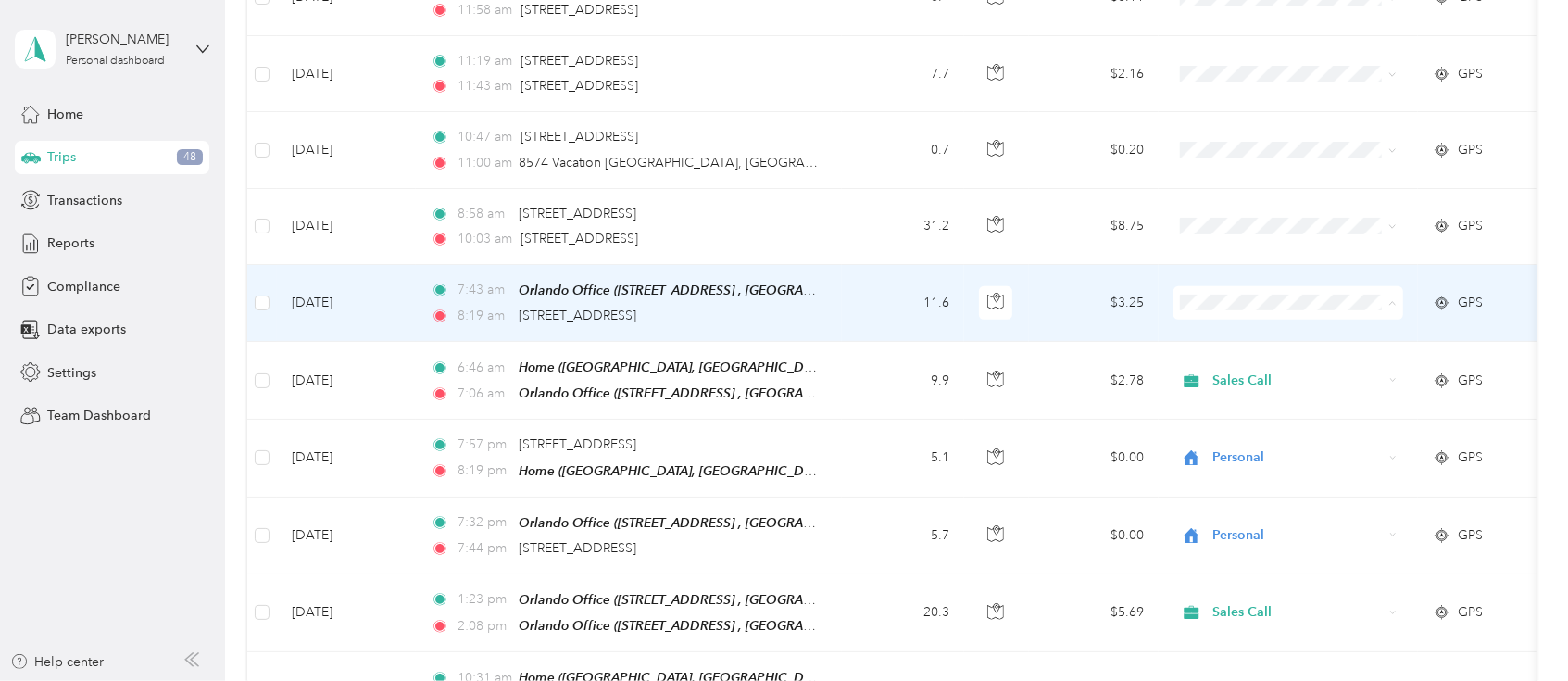
click at [1237, 323] on span "Sales Call" at bounding box center [1305, 331] width 171 height 20
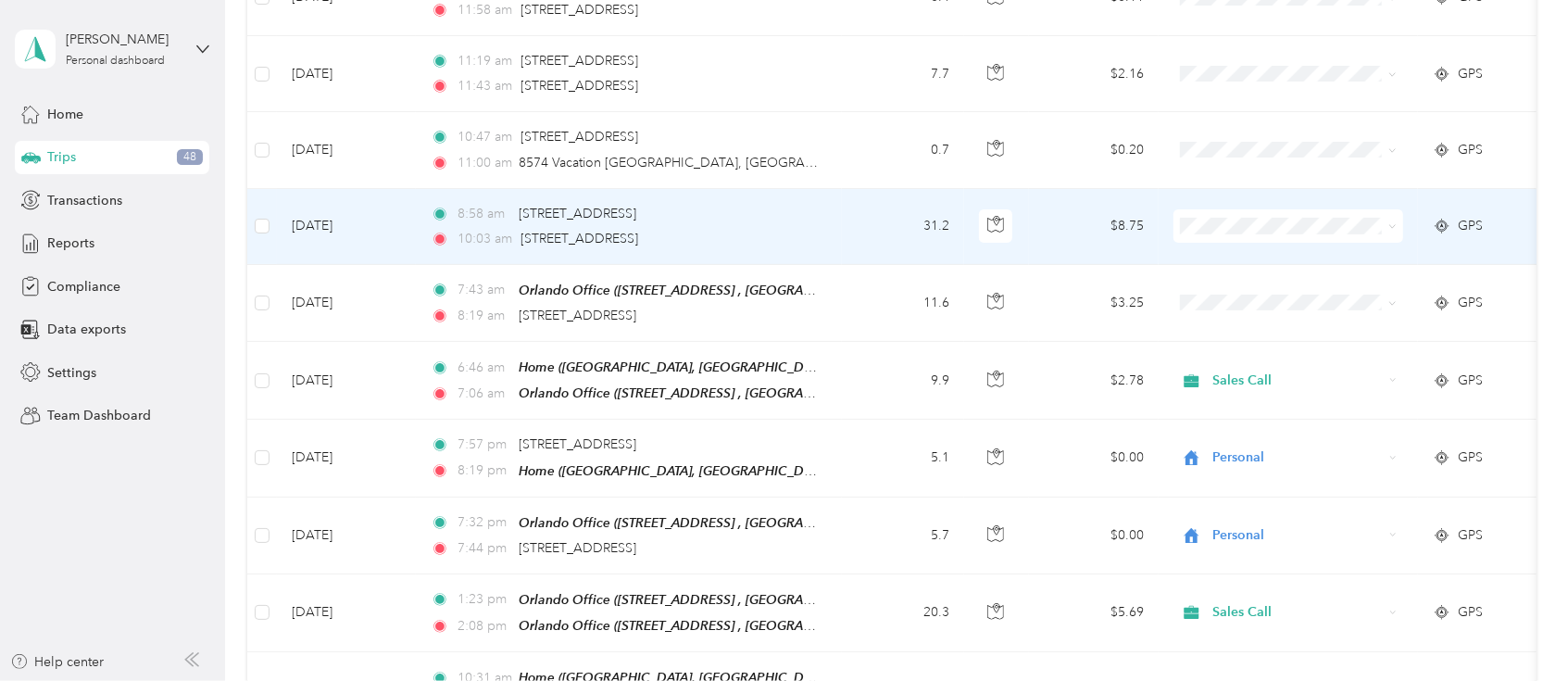
click at [1218, 228] on span at bounding box center [1289, 226] width 230 height 34
click at [1239, 258] on li "Sales Call" at bounding box center [1289, 252] width 230 height 33
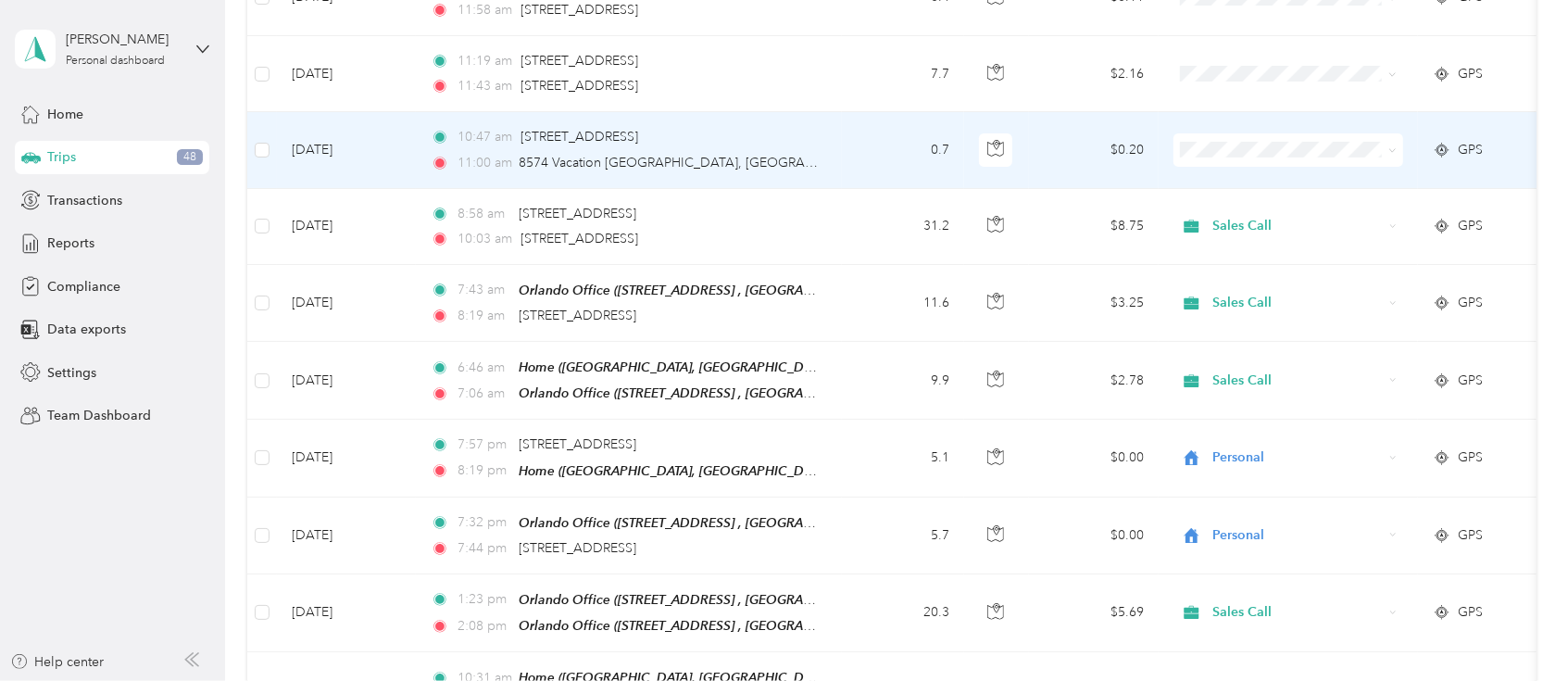
click at [1242, 173] on span "Sales Call" at bounding box center [1305, 177] width 171 height 20
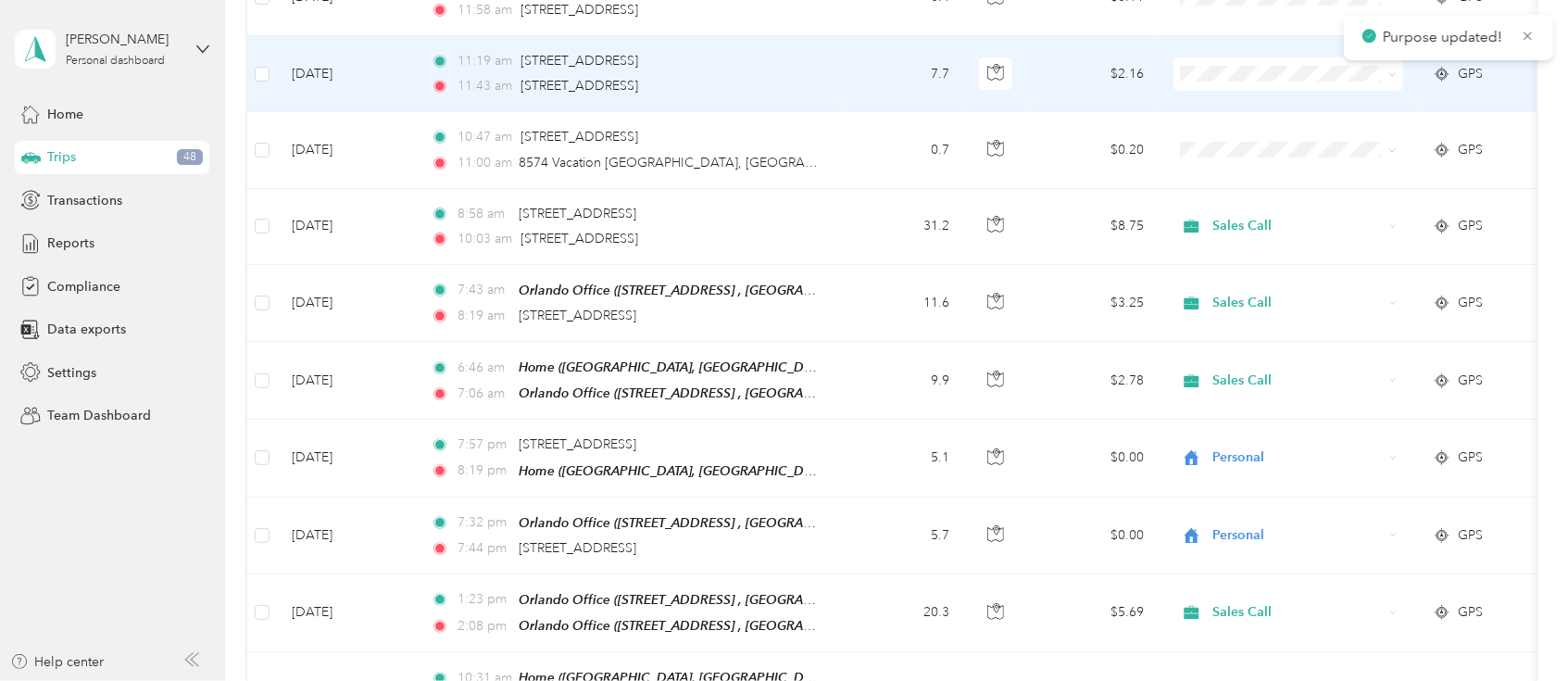
click at [1240, 112] on ol "Sales Call Personal" at bounding box center [1289, 114] width 230 height 65
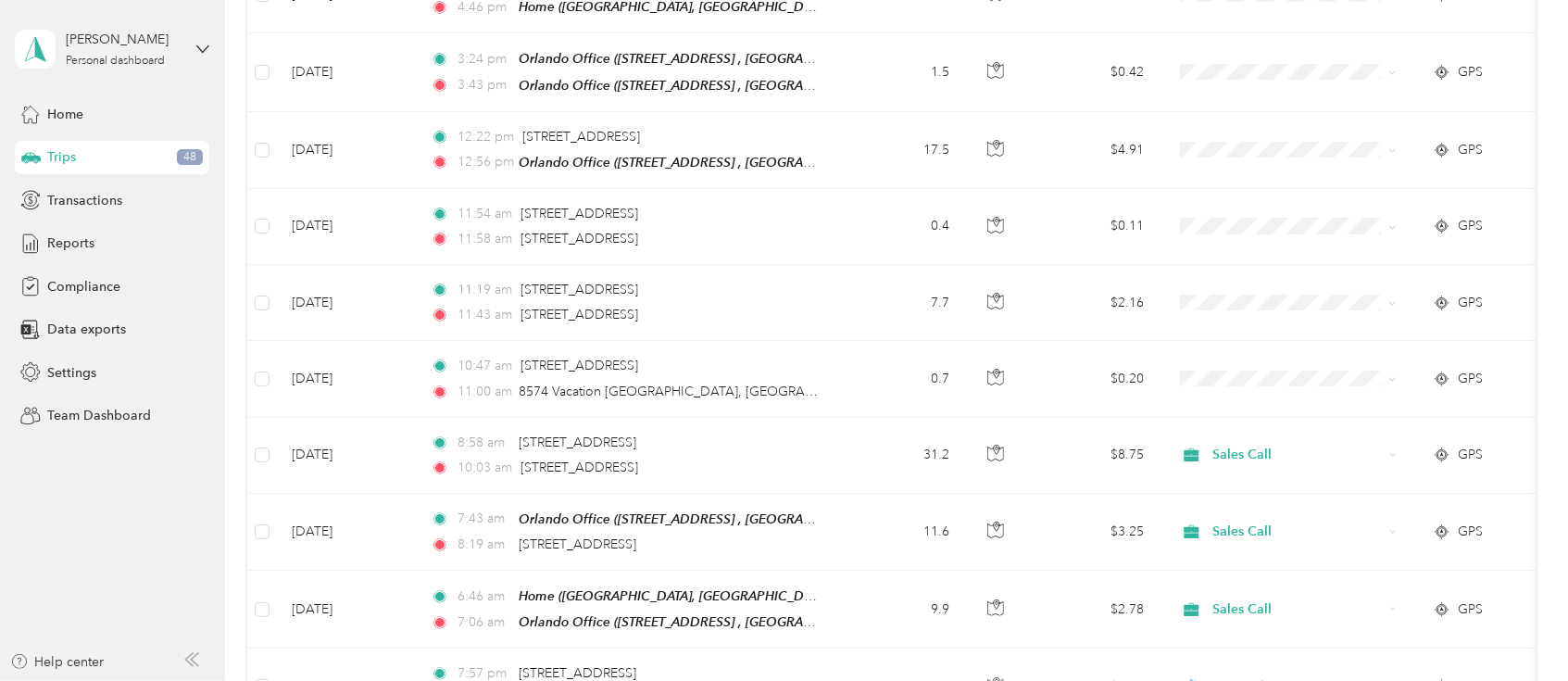
scroll to position [346, 0]
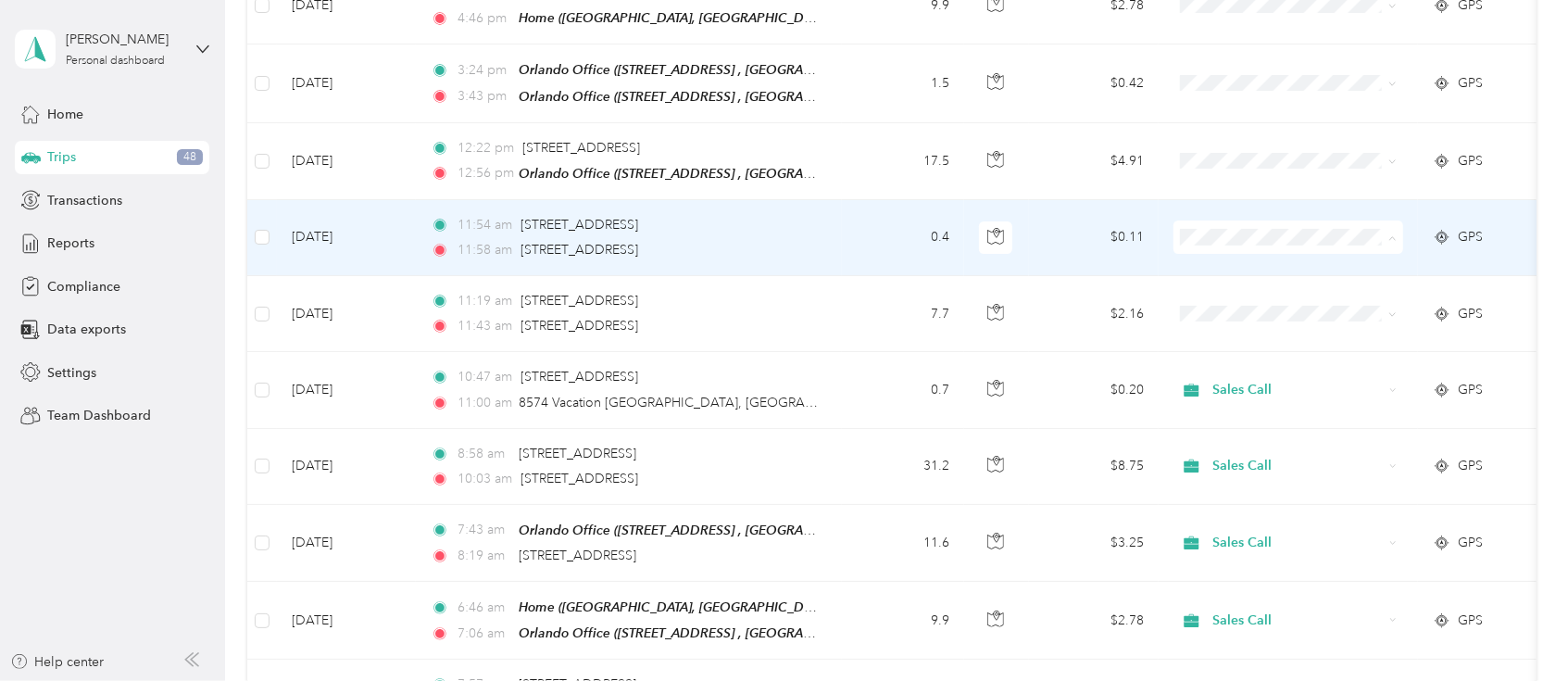
click at [1234, 257] on span "Sales Call" at bounding box center [1305, 266] width 171 height 20
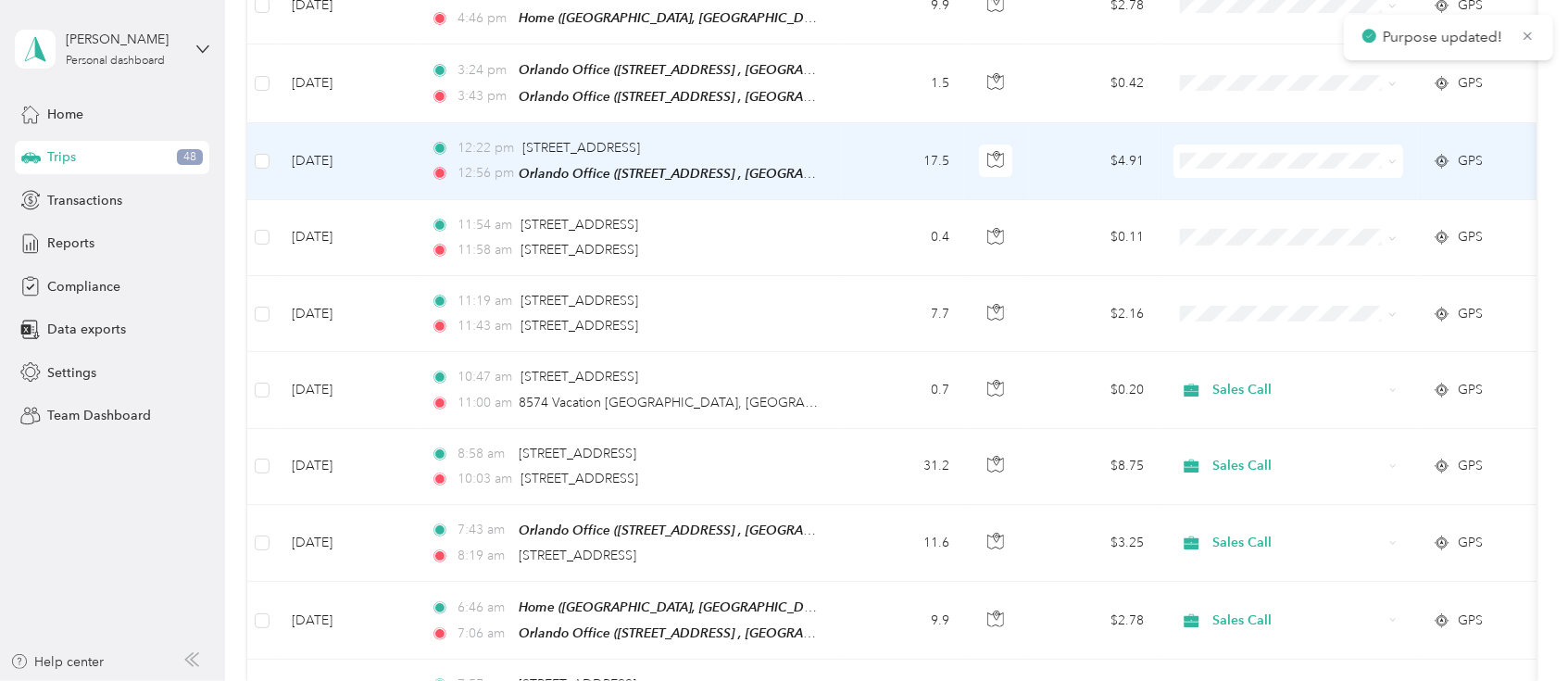
click at [1223, 183] on span "Sales Call" at bounding box center [1305, 190] width 171 height 20
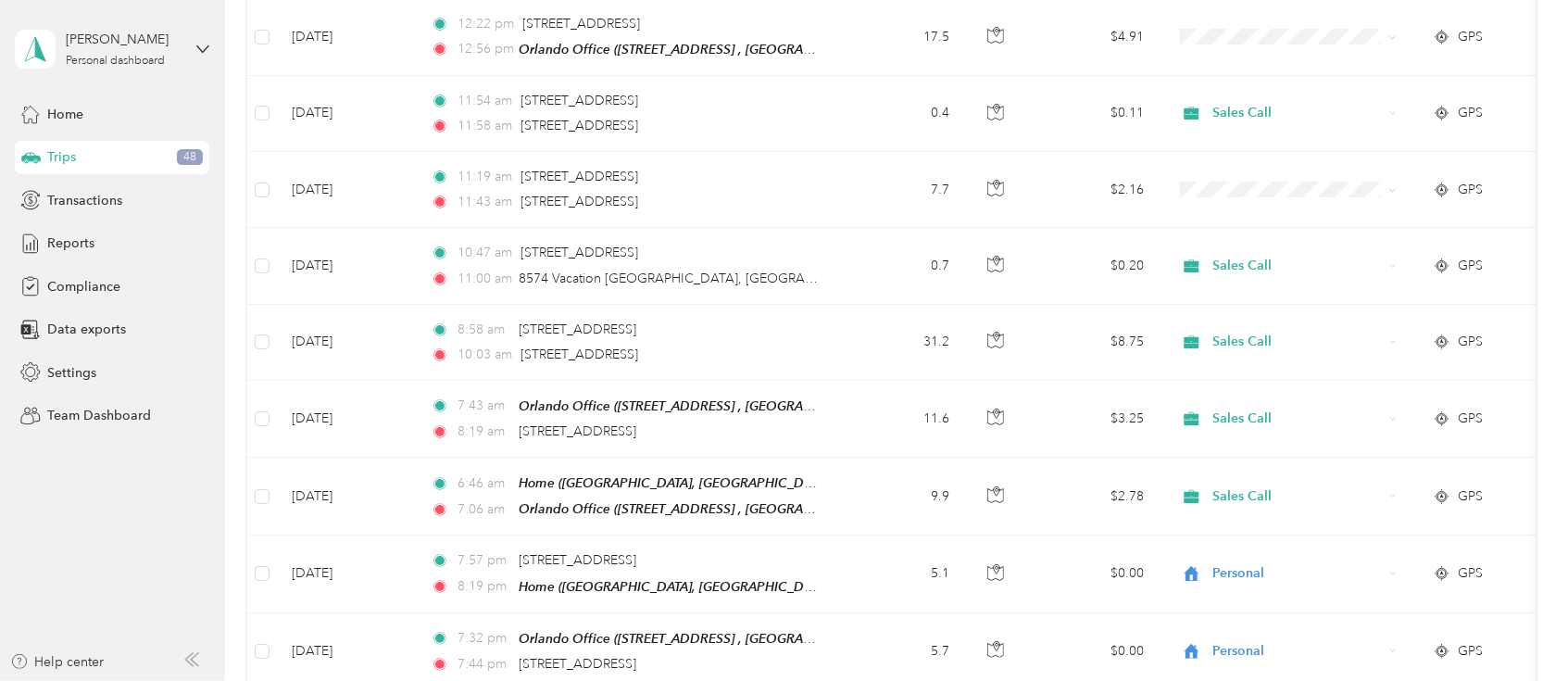
scroll to position [475, 0]
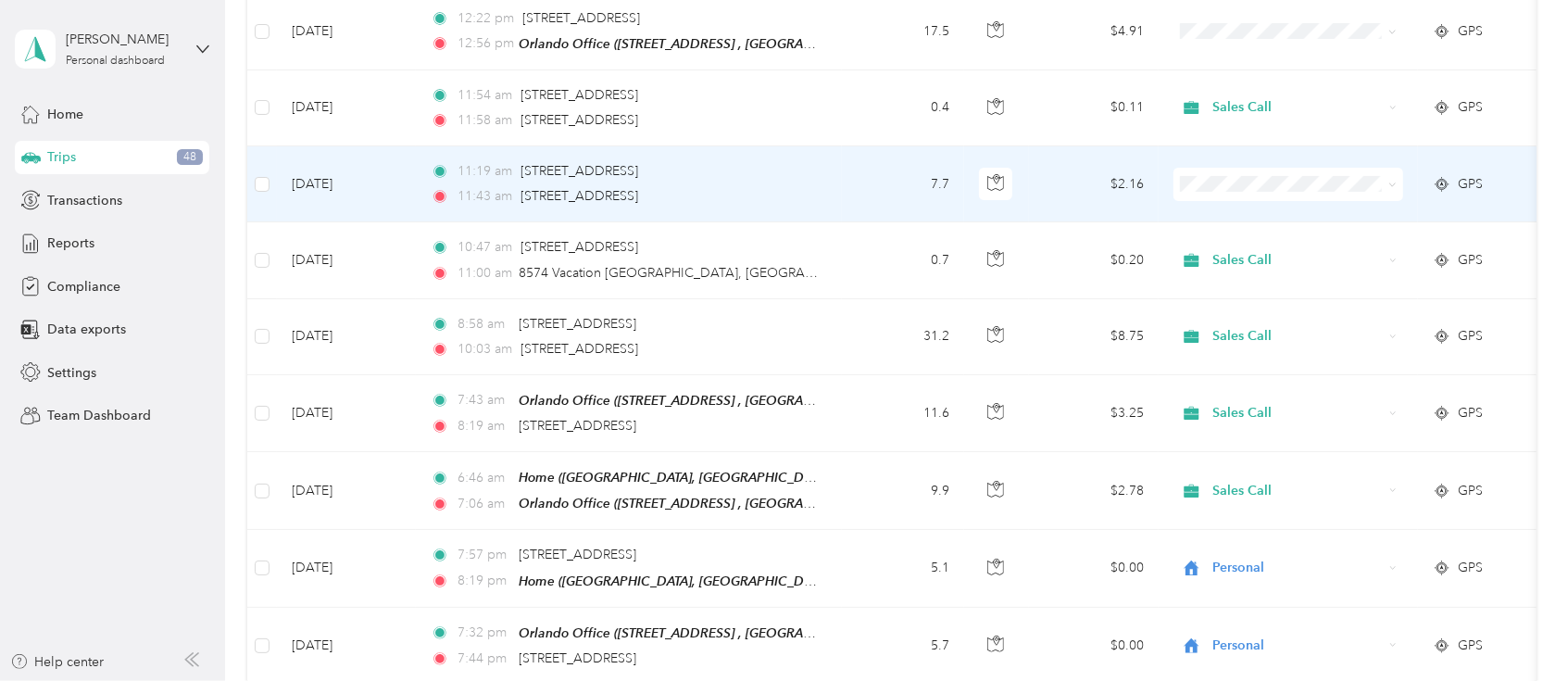
click at [1228, 208] on span "Sales Call" at bounding box center [1305, 206] width 171 height 20
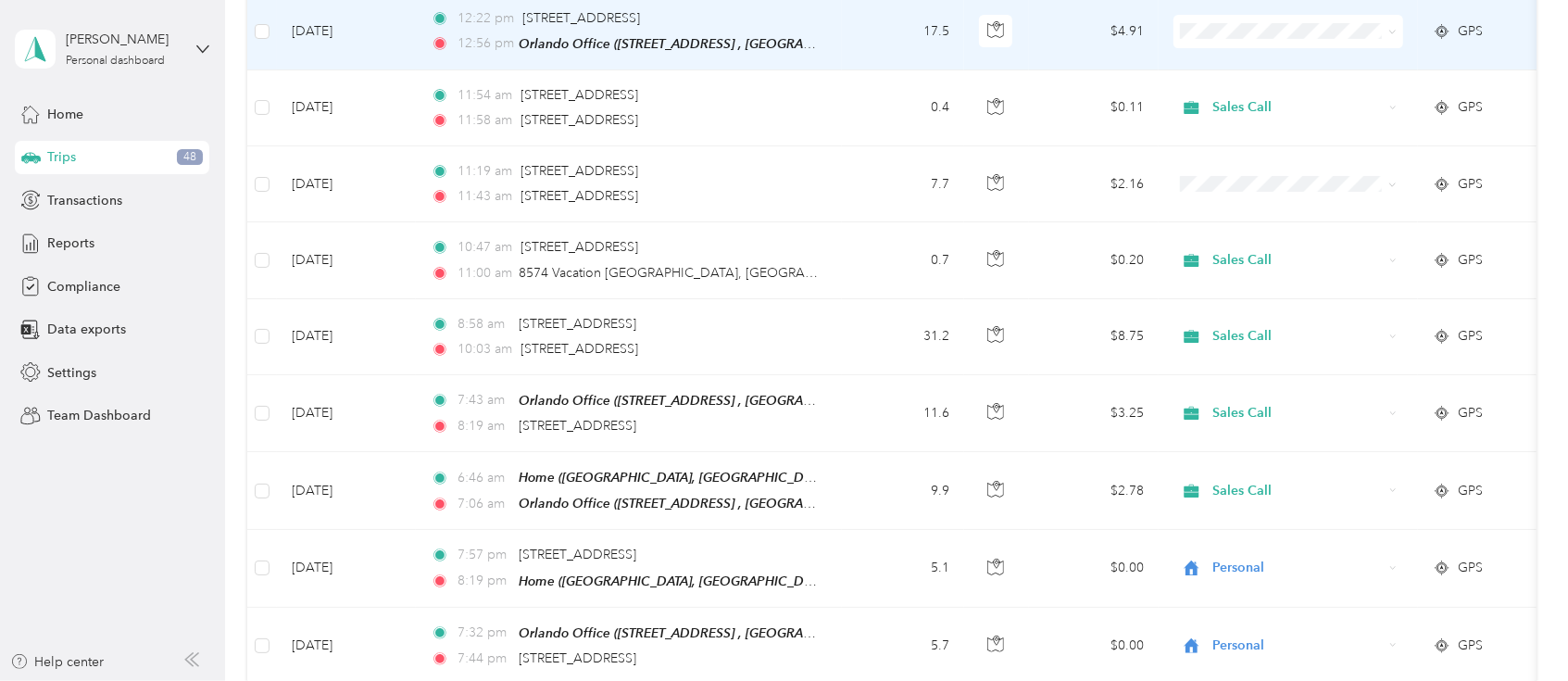
click at [1238, 54] on span "Sales Call" at bounding box center [1305, 51] width 171 height 20
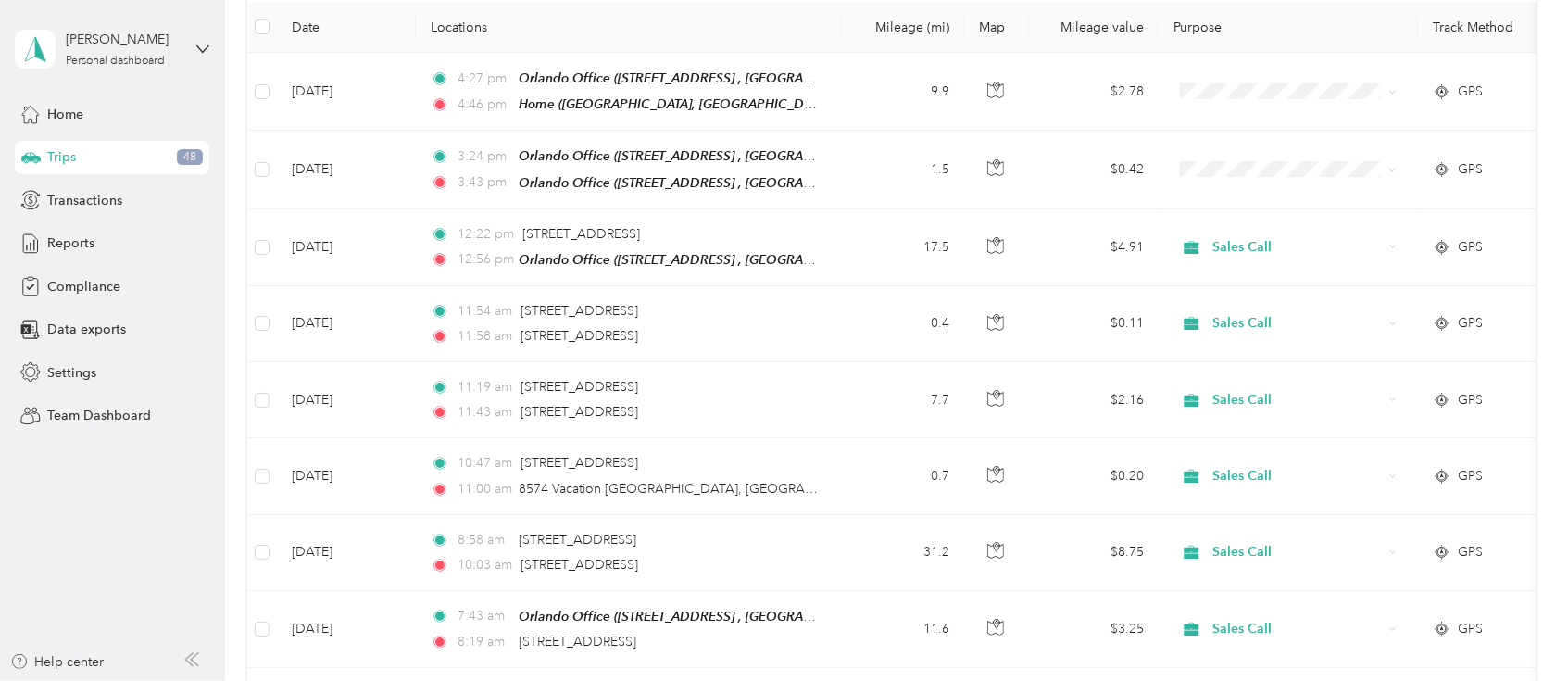
scroll to position [248, 0]
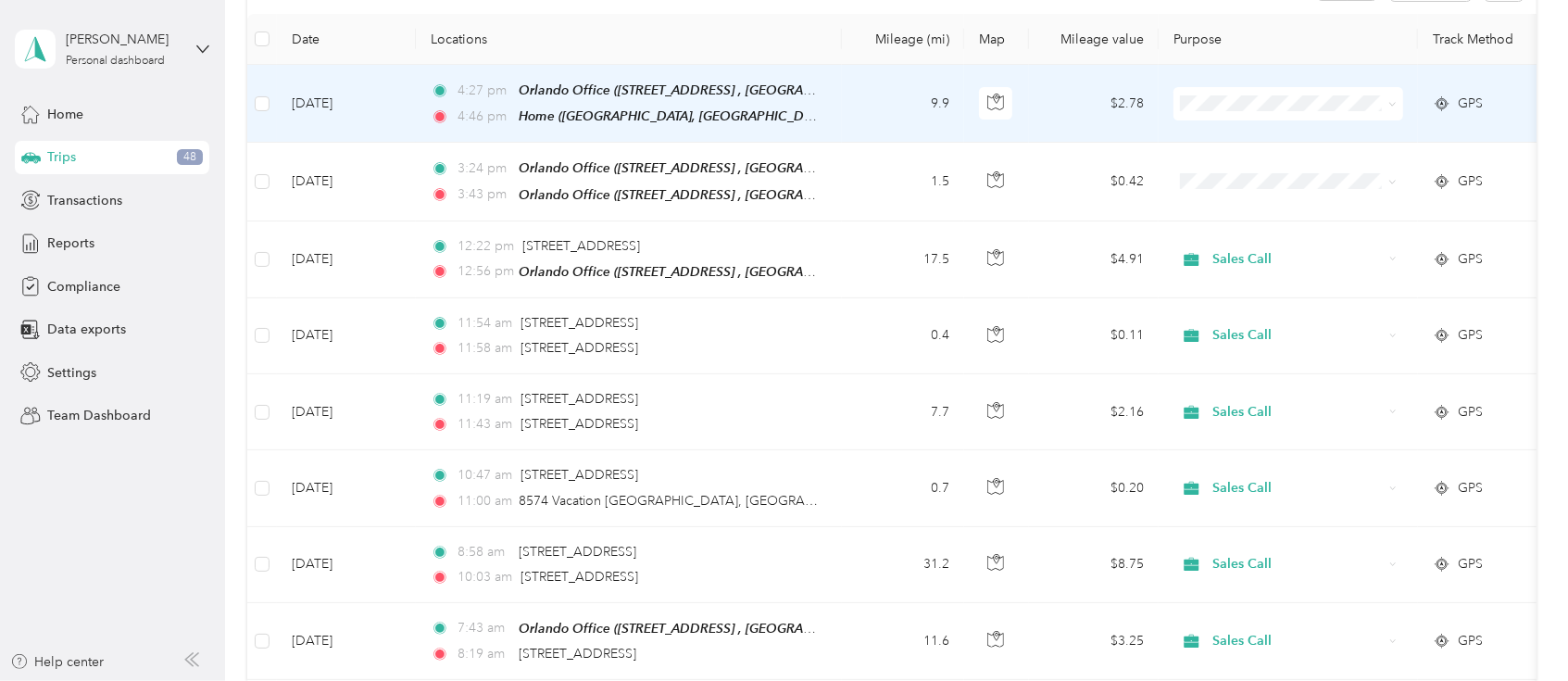
click at [1241, 133] on span "Sales Call" at bounding box center [1305, 129] width 171 height 20
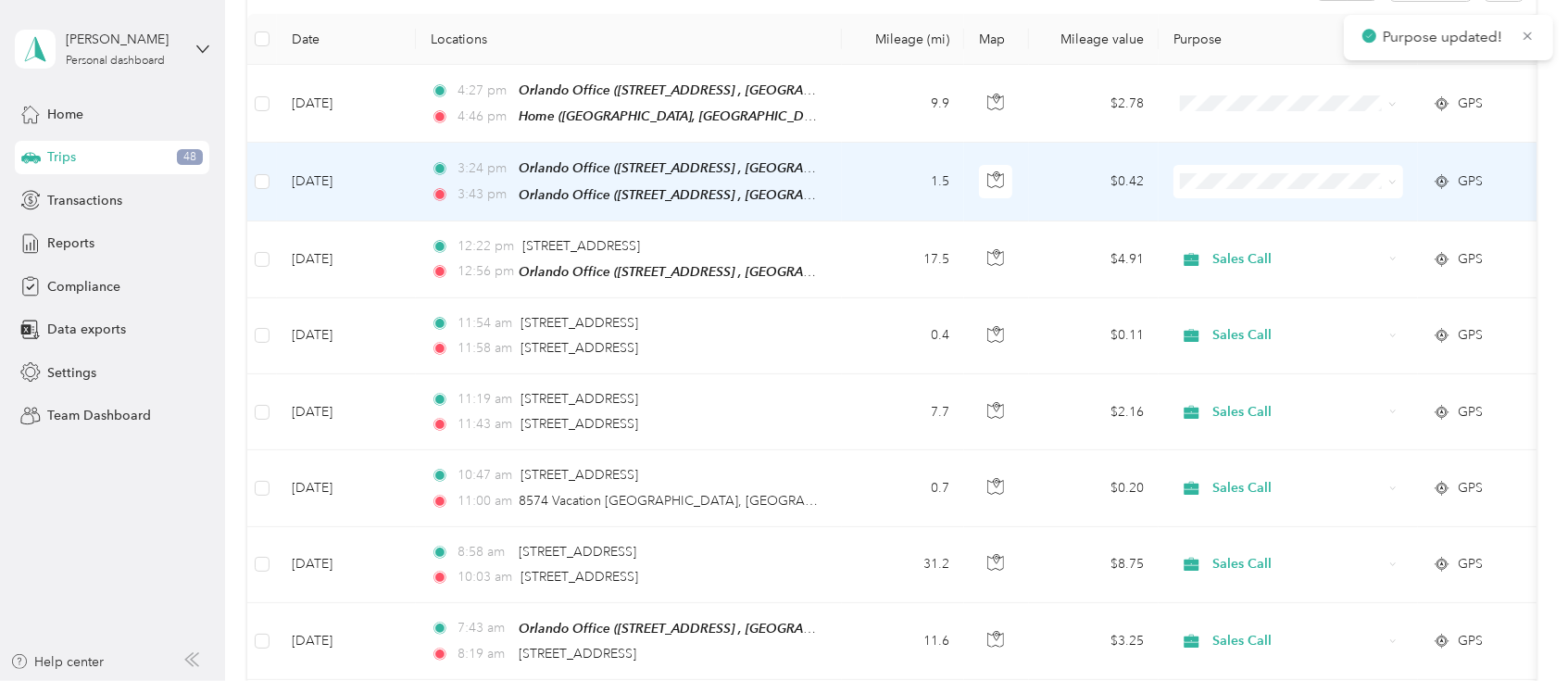
click at [1237, 235] on span "Personal" at bounding box center [1305, 238] width 171 height 20
click at [1234, 241] on span "Personal" at bounding box center [1305, 241] width 171 height 20
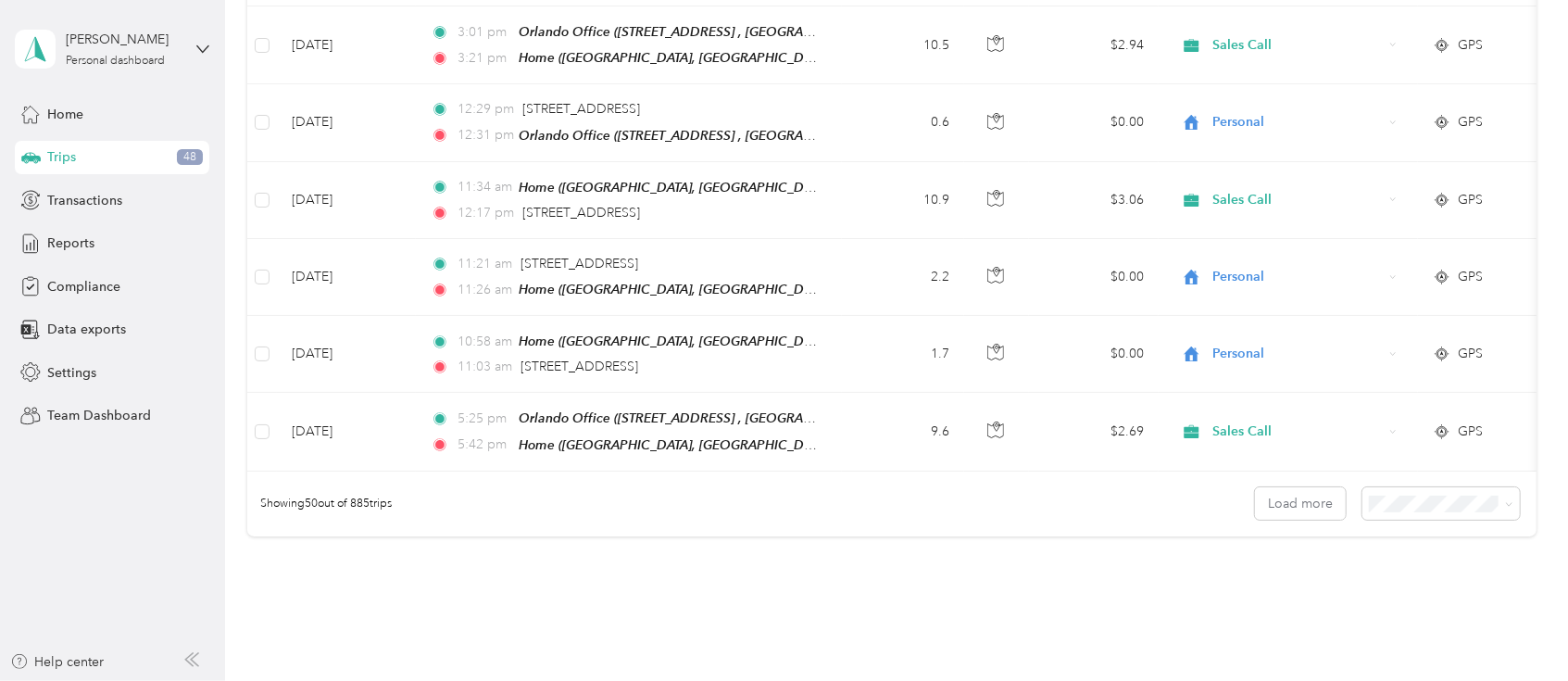
scroll to position [3717, 0]
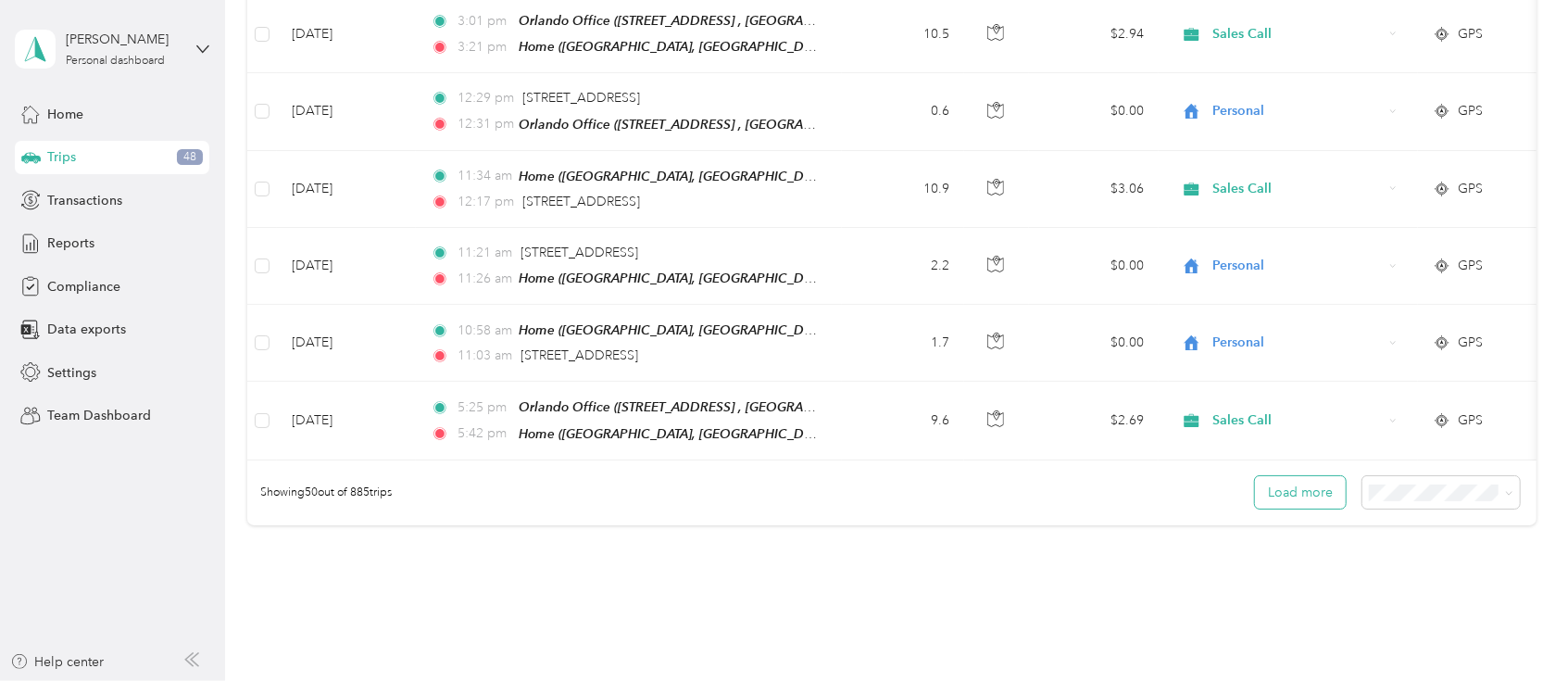
click at [1319, 476] on button "Load more" at bounding box center [1301, 492] width 91 height 33
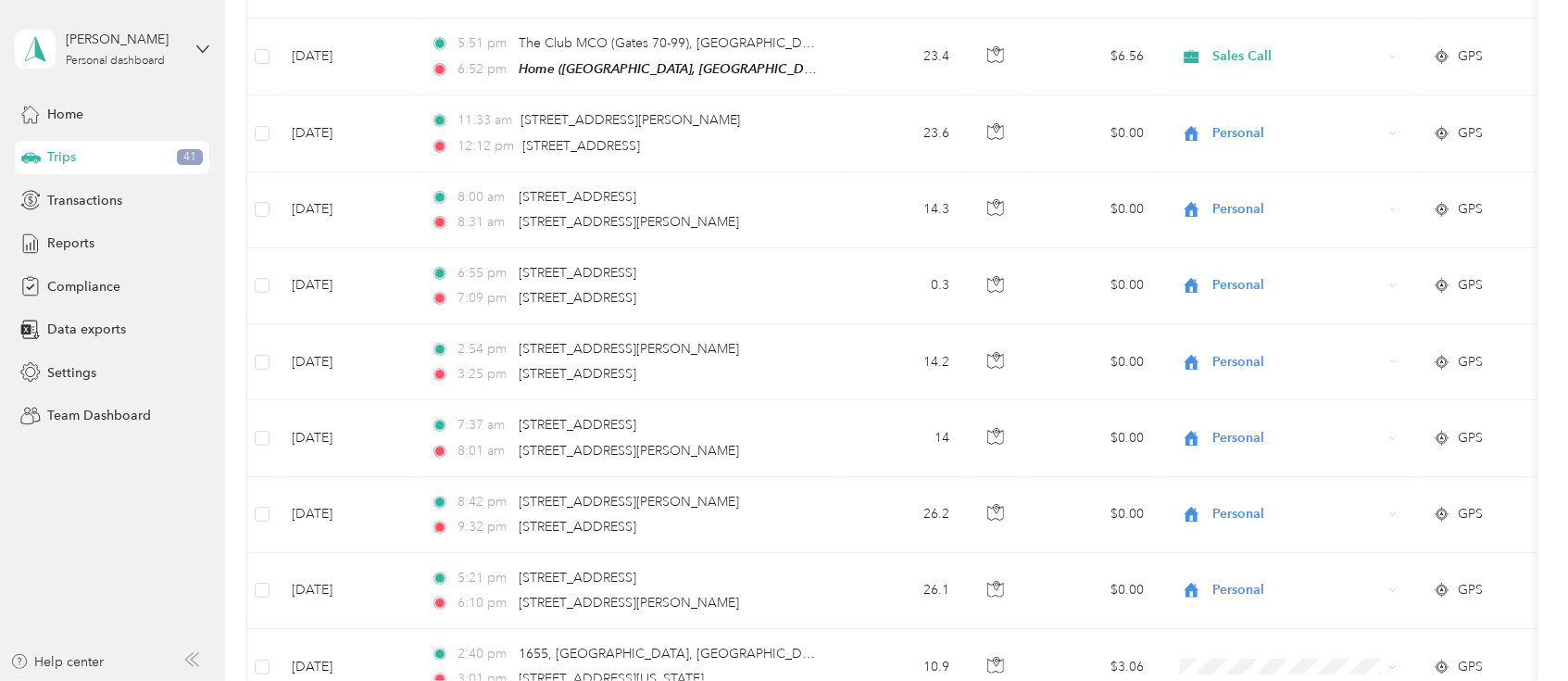
scroll to position [4539, 0]
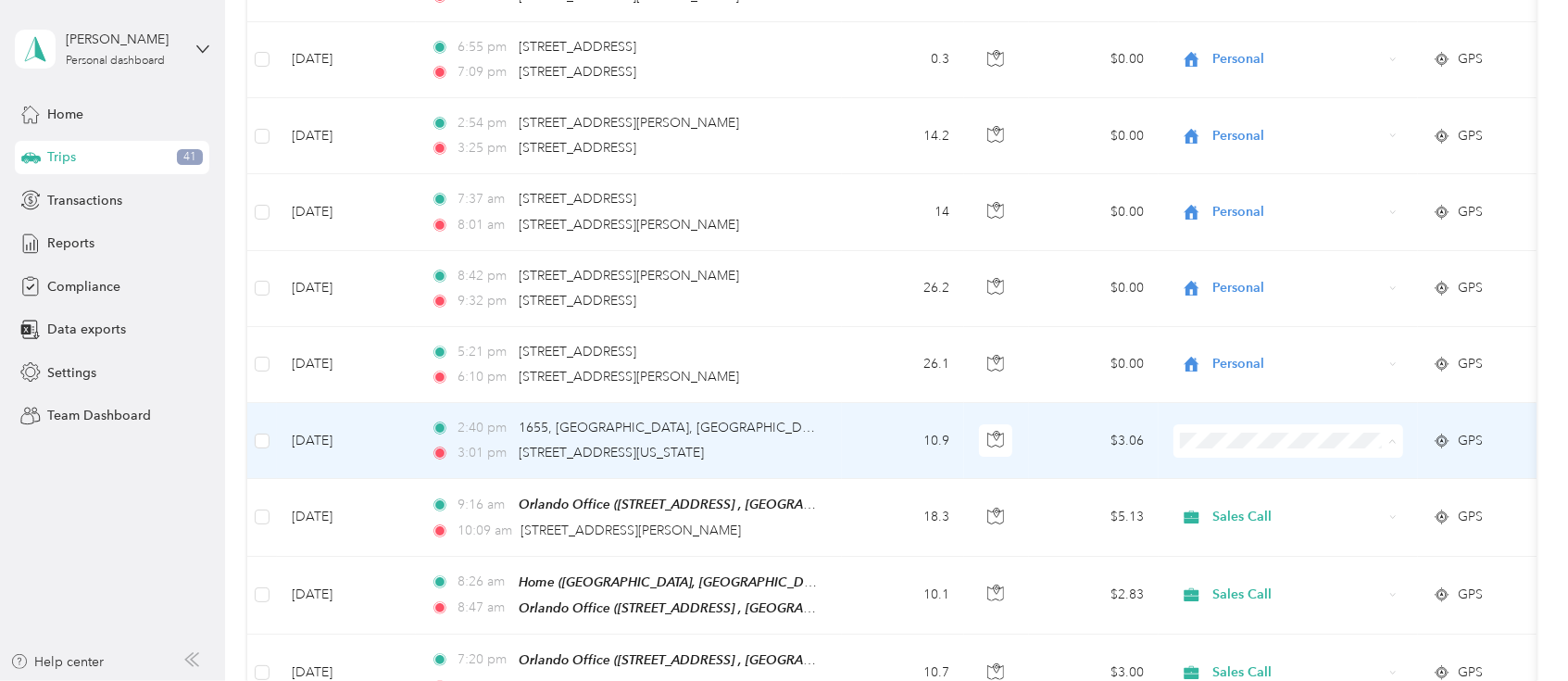
click at [1264, 443] on span "Personal" at bounding box center [1305, 445] width 171 height 20
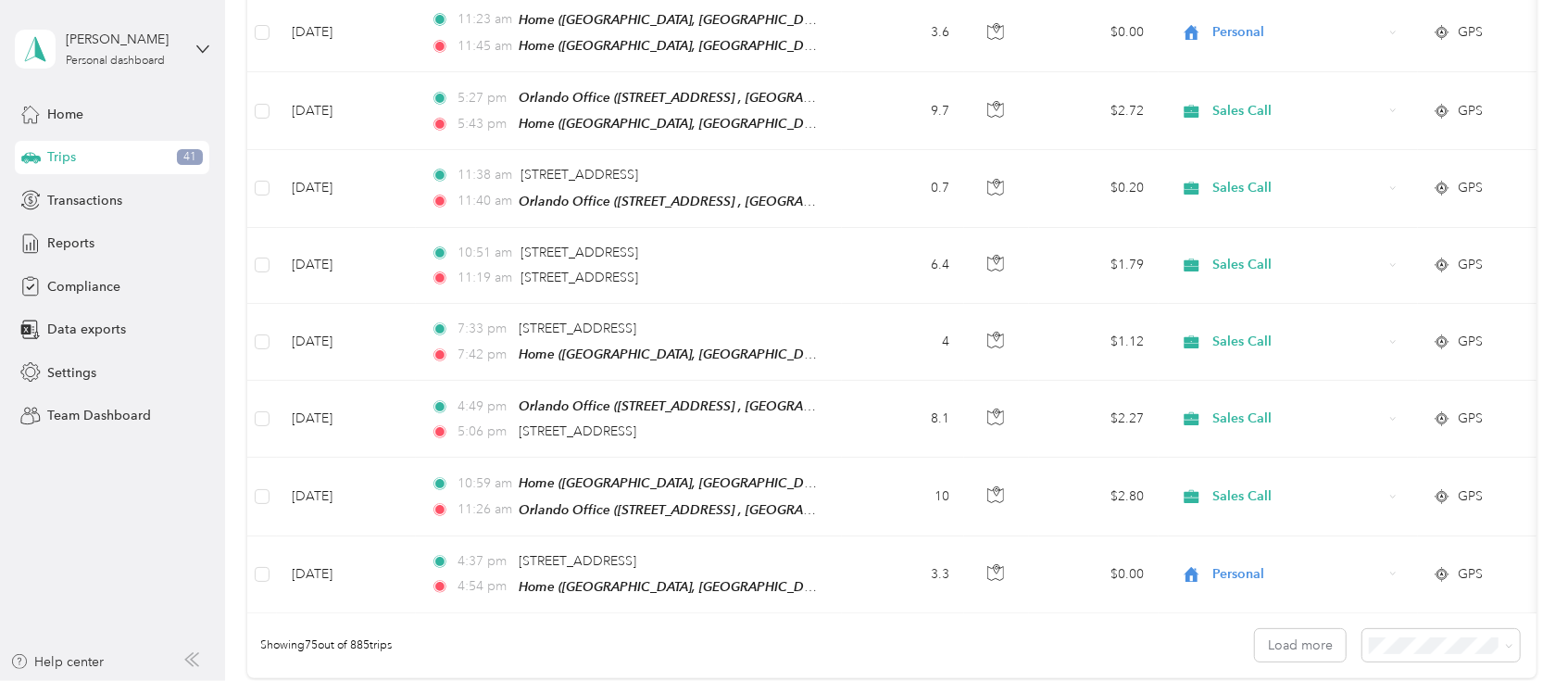
scroll to position [5515, 0]
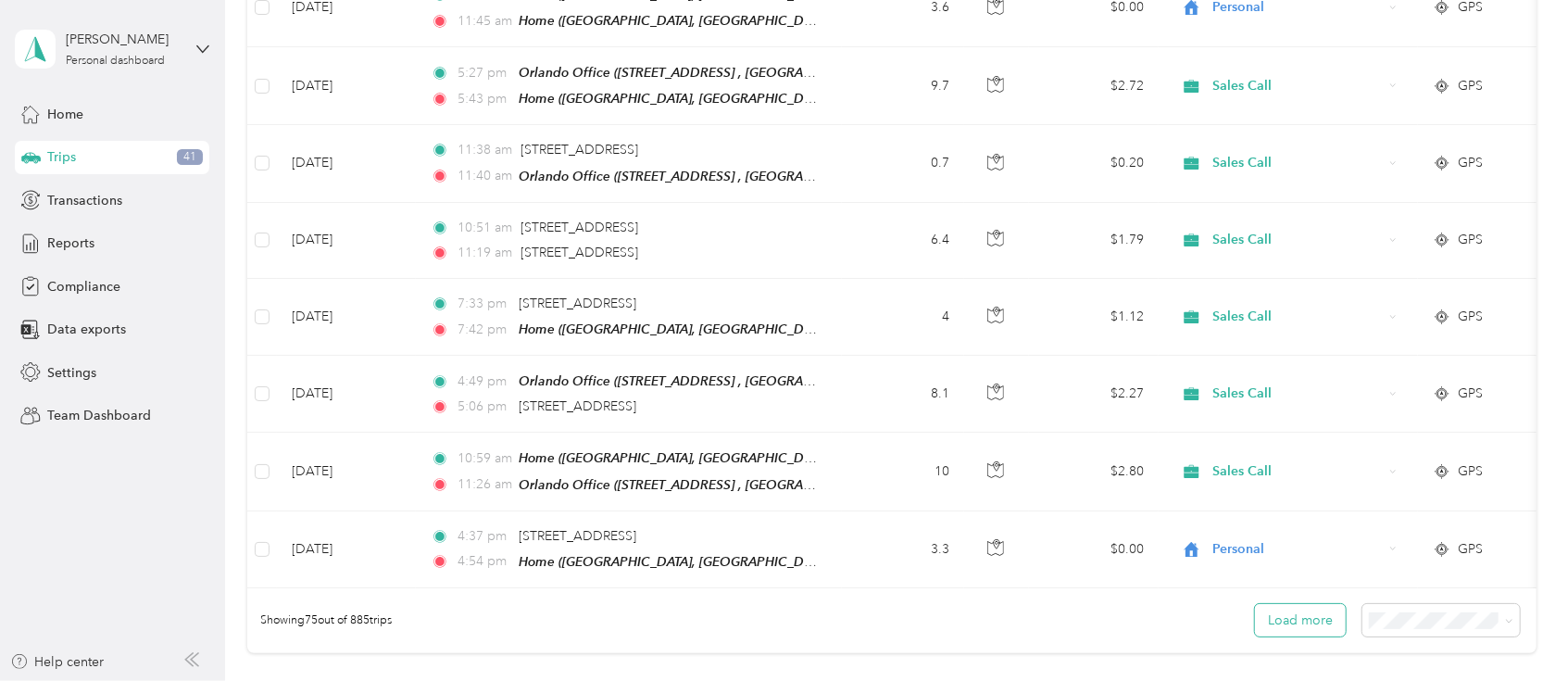
click at [1299, 605] on button "Load more" at bounding box center [1301, 620] width 91 height 33
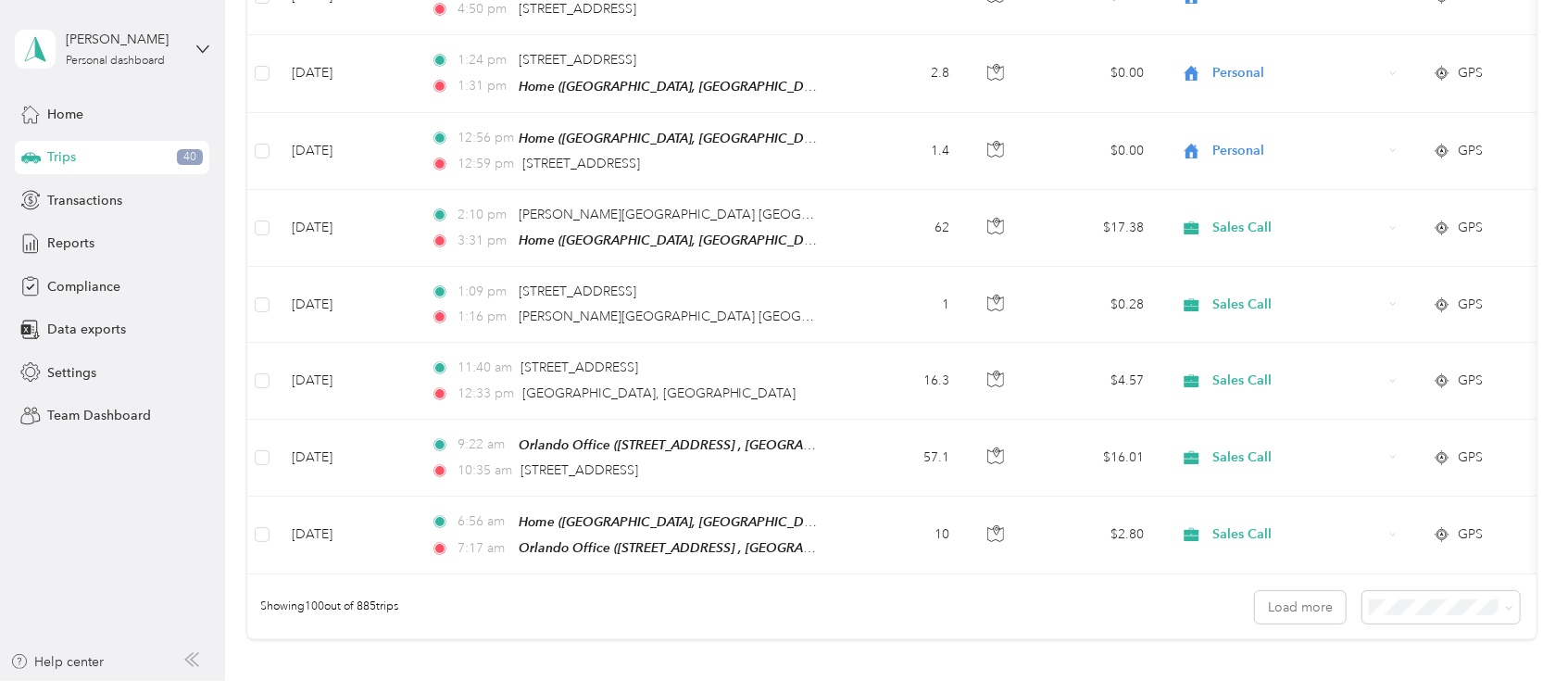
scroll to position [7449, 0]
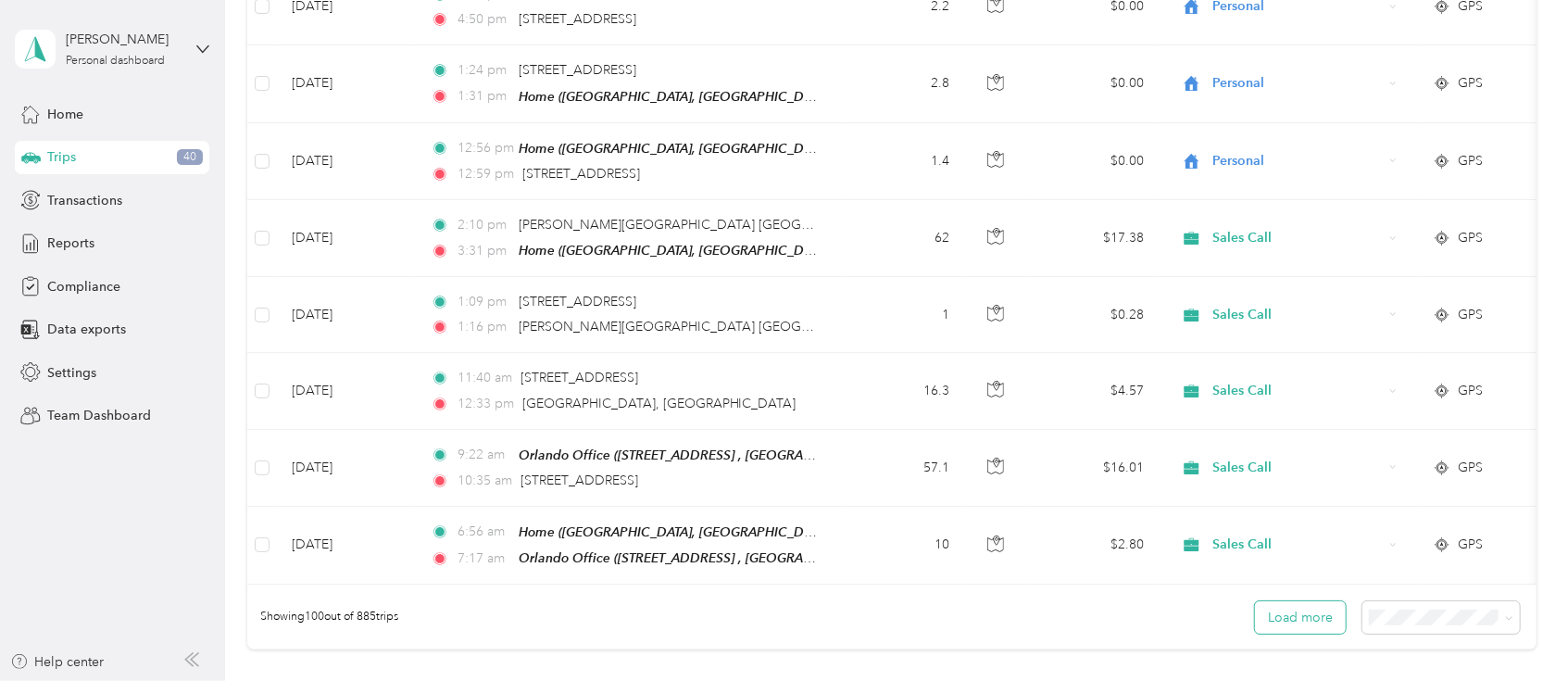
click at [1302, 602] on button "Load more" at bounding box center [1301, 618] width 91 height 33
drag, startPoint x: 1302, startPoint y: 538, endPoint x: 1517, endPoint y: 497, distance: 218.9
click at [1517, 585] on div "Showing 100 out of 885 trips Load more" at bounding box center [892, 618] width 1289 height 65
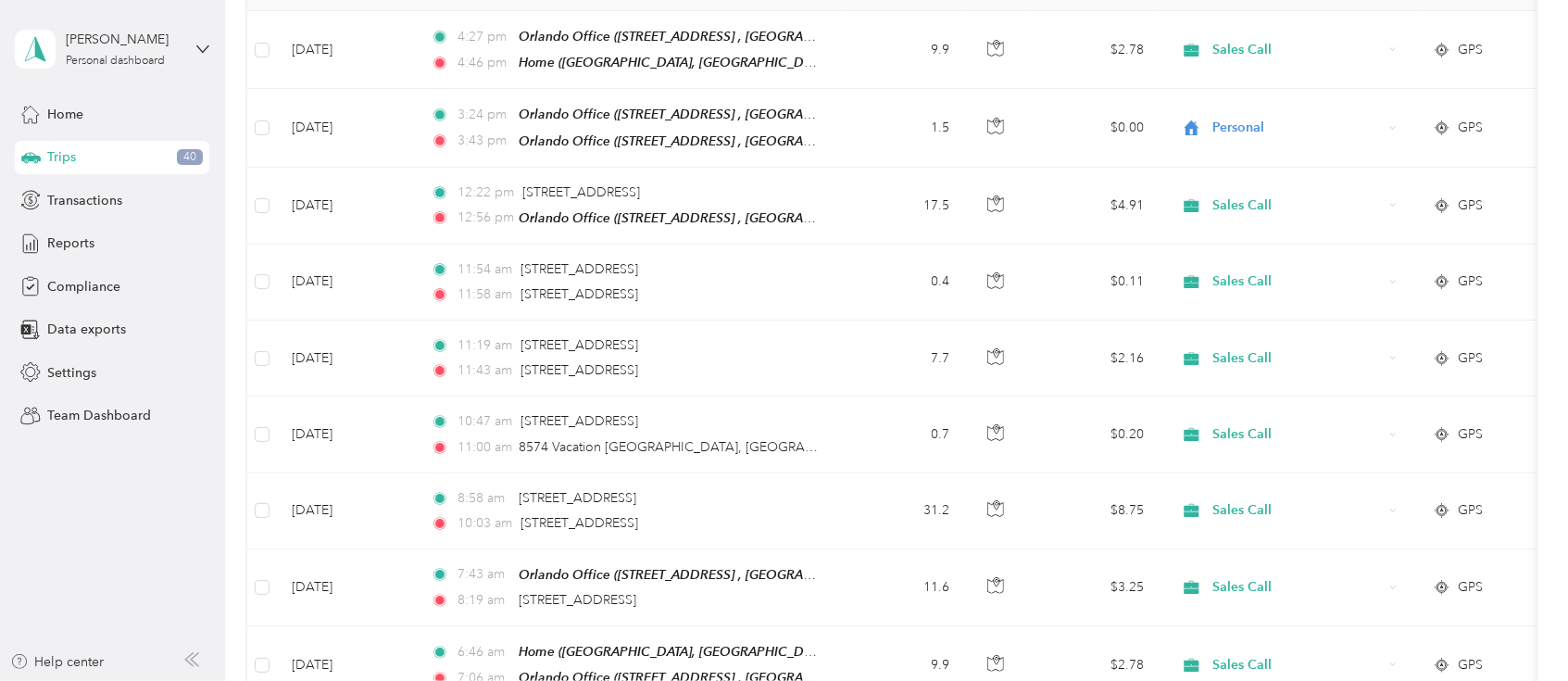
scroll to position [0, 0]
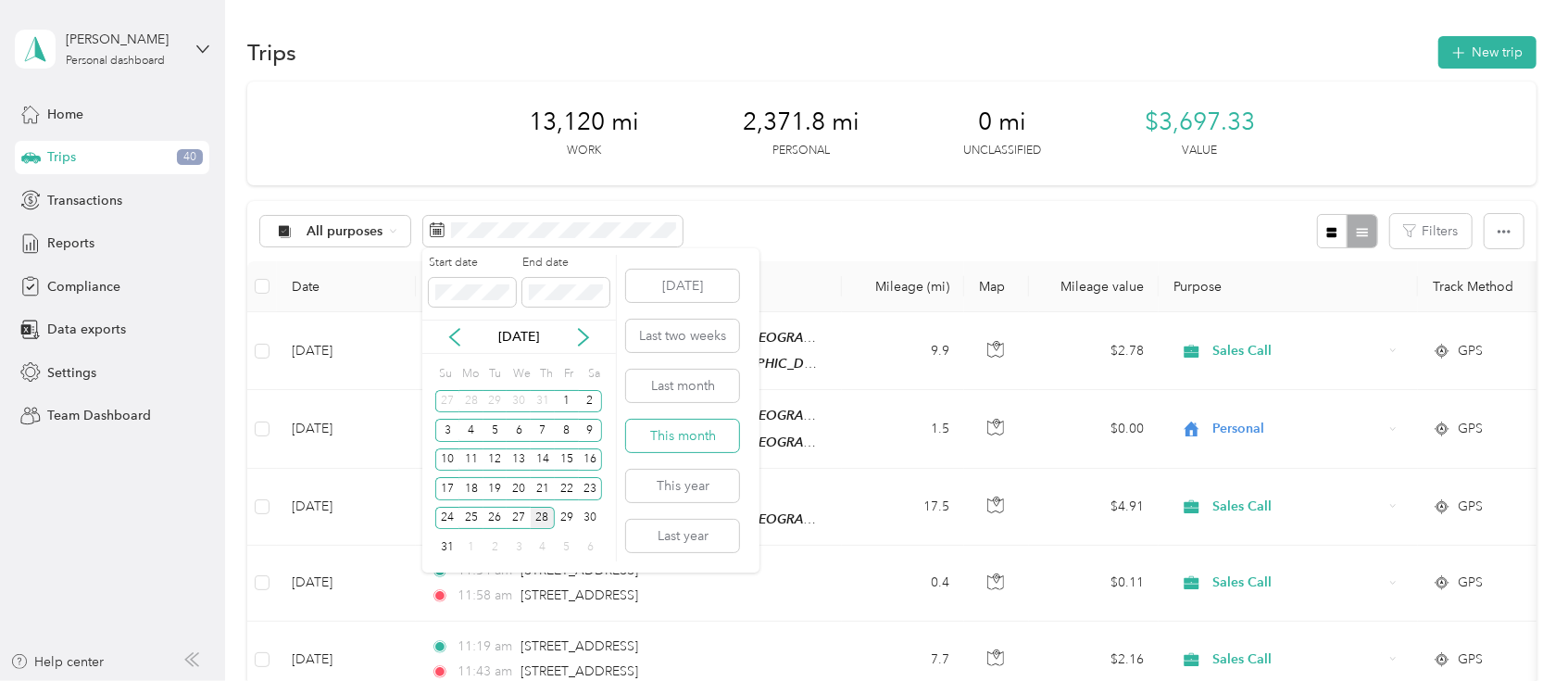
click at [684, 429] on button "This month" at bounding box center [683, 436] width 113 height 33
